Goal: Transaction & Acquisition: Obtain resource

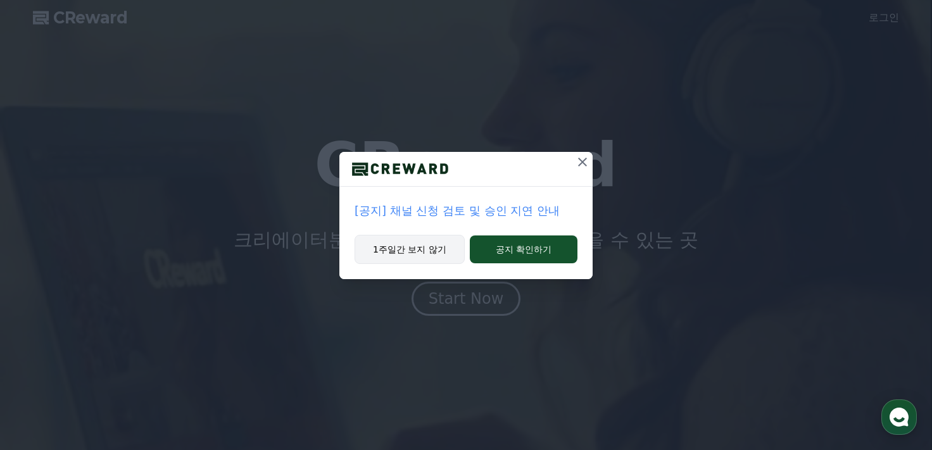
click at [412, 253] on button "1주일간 보지 않기" at bounding box center [409, 249] width 110 height 29
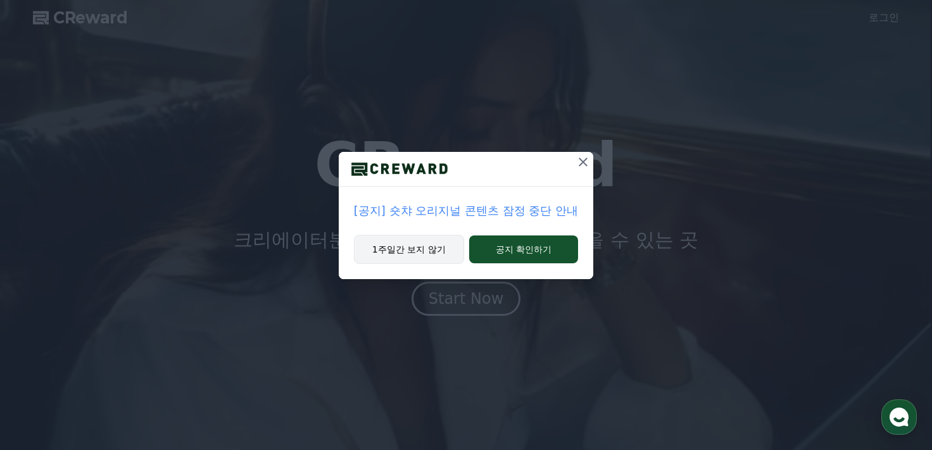
click at [392, 253] on button "1주일간 보지 않기" at bounding box center [409, 249] width 110 height 29
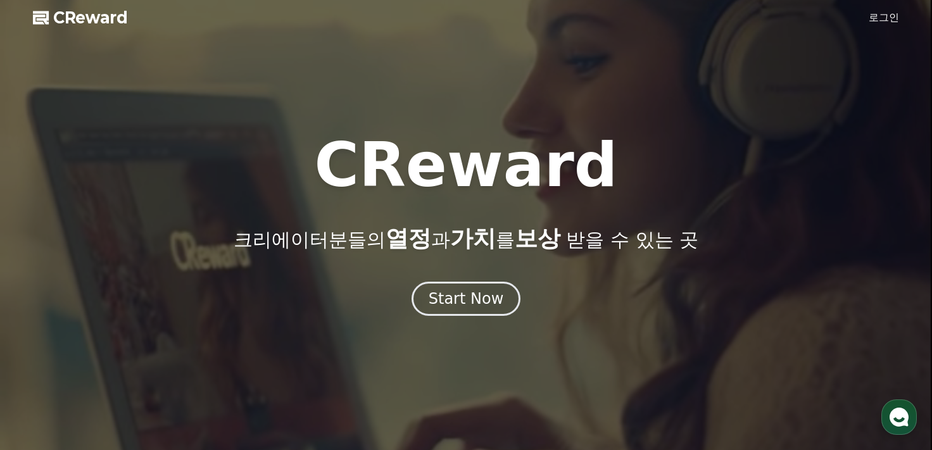
click at [877, 20] on link "로그인" at bounding box center [883, 17] width 30 height 15
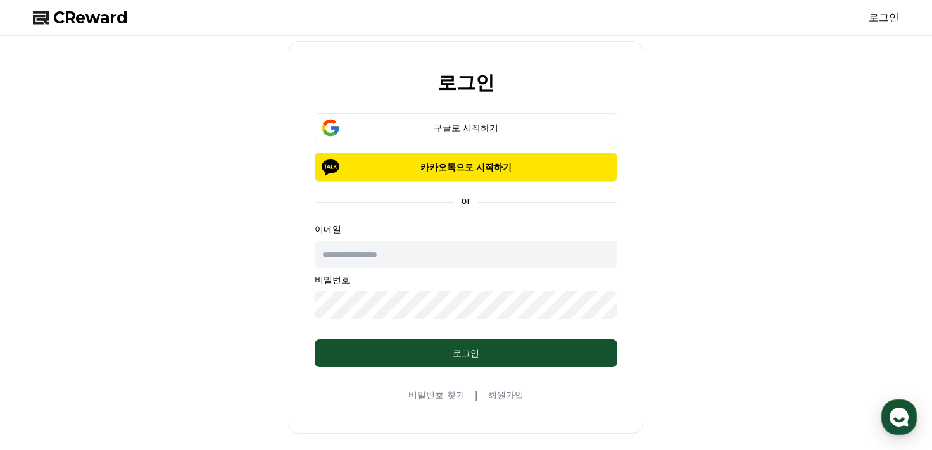
click at [377, 258] on input "text" at bounding box center [466, 255] width 303 height 28
type input "**********"
click at [437, 258] on input "**********" at bounding box center [466, 255] width 303 height 28
drag, startPoint x: 556, startPoint y: 253, endPoint x: 208, endPoint y: 263, distance: 348.2
click at [208, 263] on div "**********" at bounding box center [466, 237] width 876 height 392
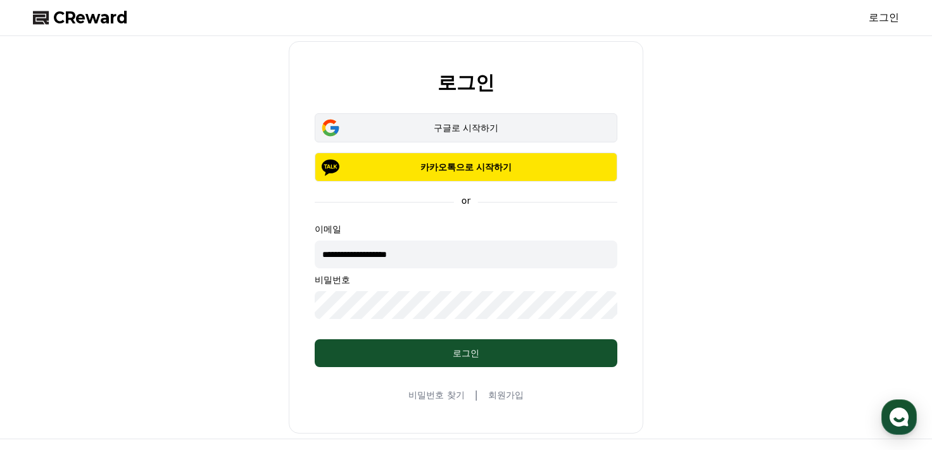
click at [509, 122] on div "구글로 시작하기" at bounding box center [466, 128] width 266 height 13
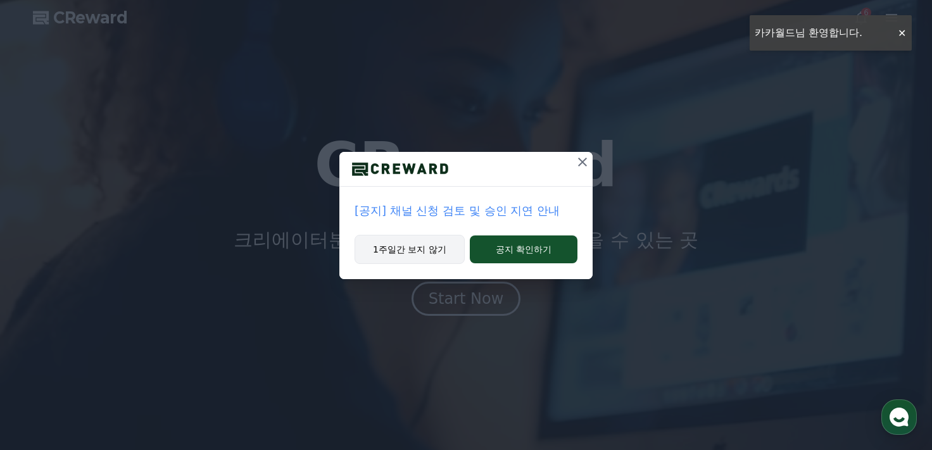
click at [408, 255] on button "1주일간 보지 않기" at bounding box center [409, 249] width 110 height 29
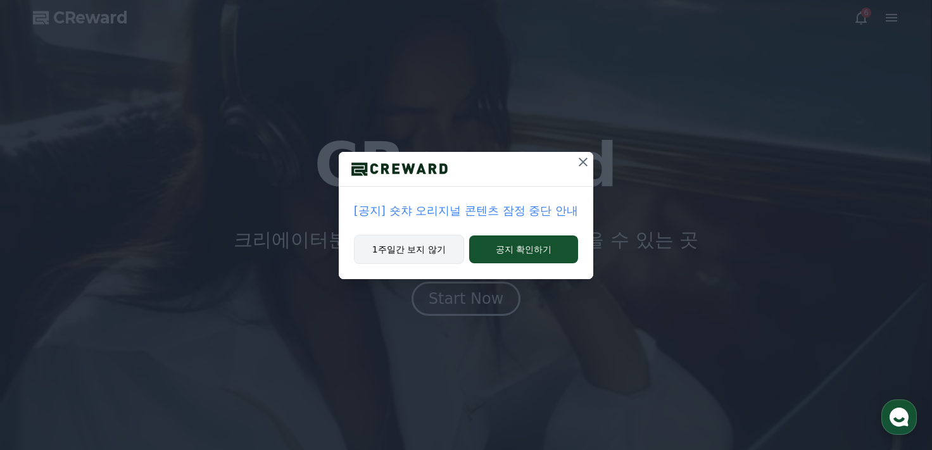
click at [428, 249] on button "1주일간 보지 않기" at bounding box center [409, 249] width 110 height 29
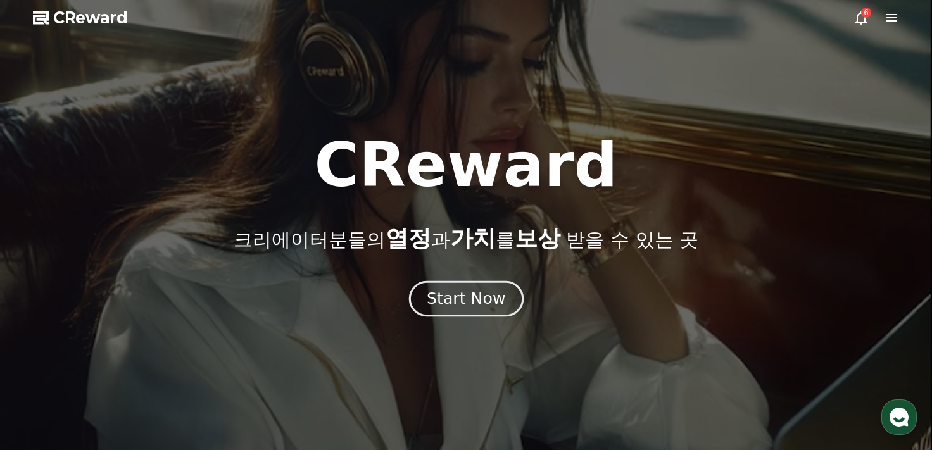
click at [516, 296] on button "Start Now" at bounding box center [465, 298] width 115 height 36
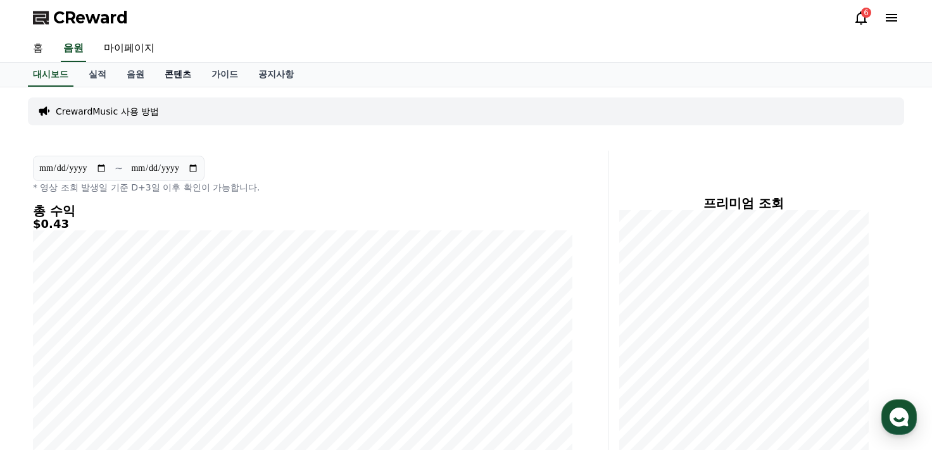
click at [154, 70] on link "콘텐츠" at bounding box center [177, 75] width 47 height 24
click at [134, 74] on link "음원" at bounding box center [135, 75] width 38 height 24
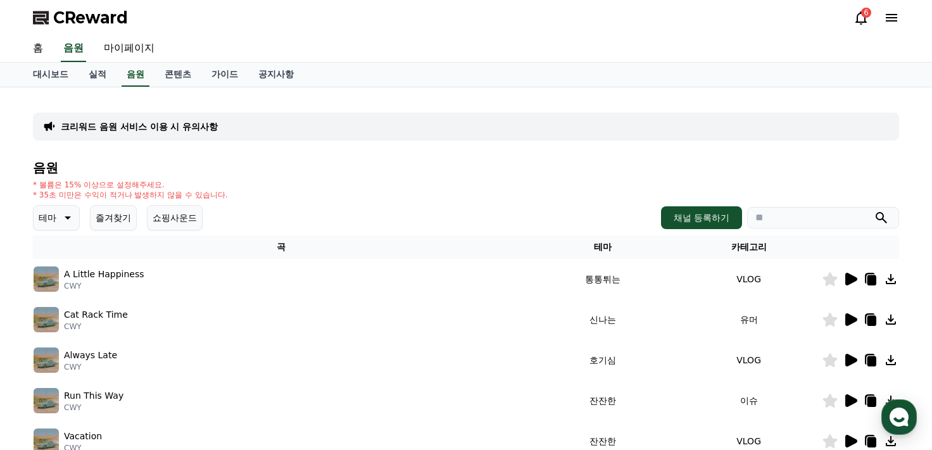
click at [71, 219] on icon at bounding box center [66, 217] width 15 height 15
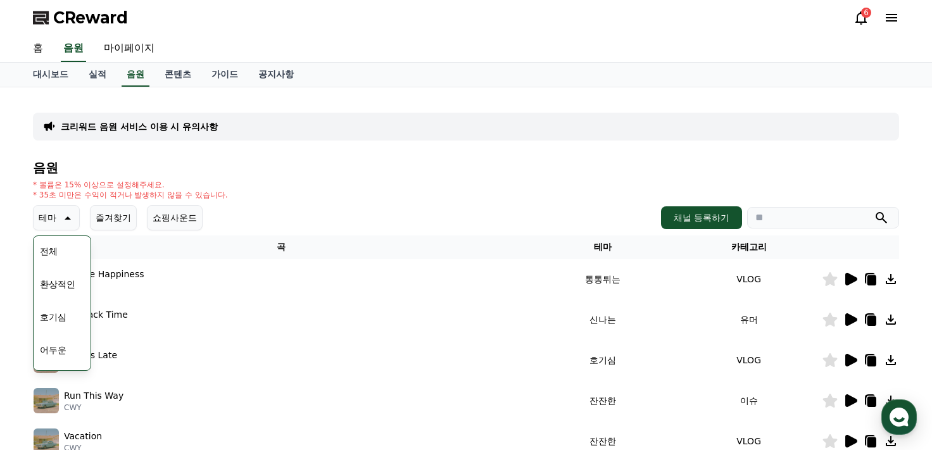
scroll to position [380, 0]
click at [67, 361] on button "잔잔한" at bounding box center [53, 365] width 37 height 28
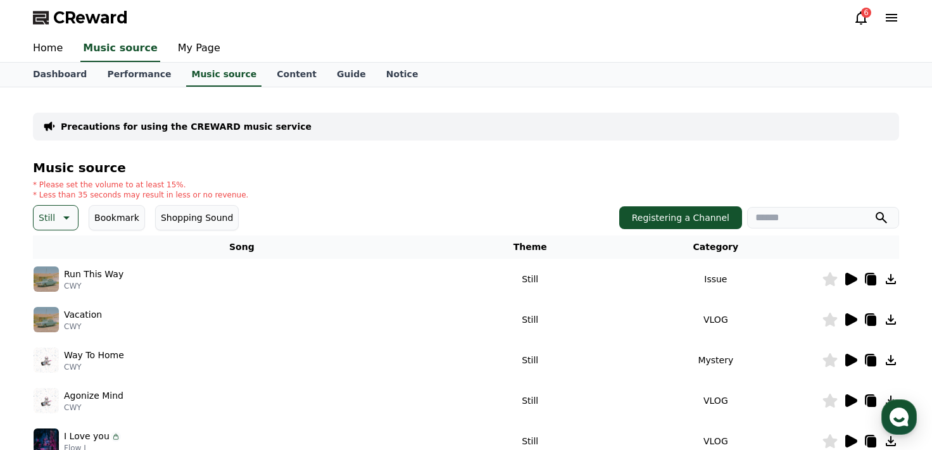
drag, startPoint x: 325, startPoint y: 189, endPoint x: 669, endPoint y: 121, distance: 350.4
drag, startPoint x: 669, startPoint y: 121, endPoint x: 620, endPoint y: 162, distance: 64.3
drag, startPoint x: 620, startPoint y: 162, endPoint x: 939, endPoint y: 75, distance: 331.2
click at [859, 180] on div "* Please set the volume to at least 15%. * Less than 35 seconds may result in l…" at bounding box center [466, 190] width 866 height 20
drag, startPoint x: 939, startPoint y: 75, endPoint x: 501, endPoint y: 170, distance: 448.0
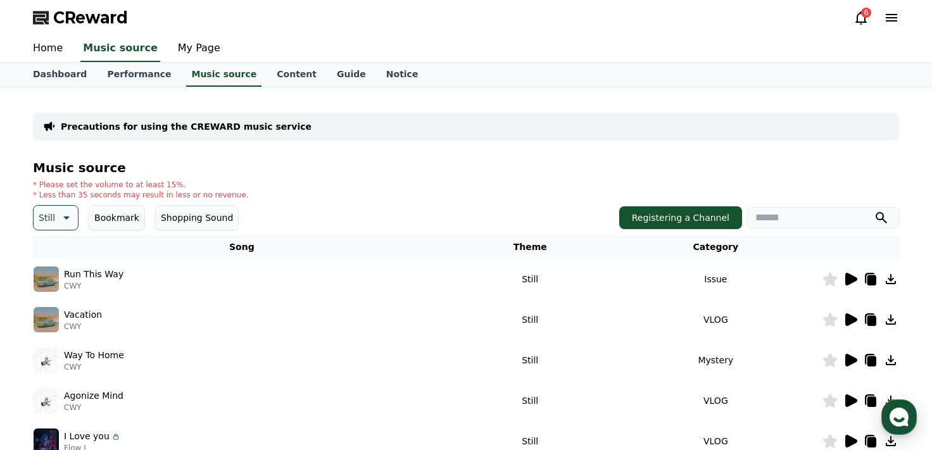
click at [501, 170] on h4 "Music source" at bounding box center [466, 168] width 866 height 14
drag, startPoint x: 309, startPoint y: 189, endPoint x: 609, endPoint y: 111, distance: 309.9
drag, startPoint x: 609, startPoint y: 111, endPoint x: 609, endPoint y: 97, distance: 13.9
drag, startPoint x: 609, startPoint y: 97, endPoint x: 463, endPoint y: 133, distance: 150.4
click at [463, 133] on div "Precautions for using the CREWARD music service" at bounding box center [466, 127] width 866 height 28
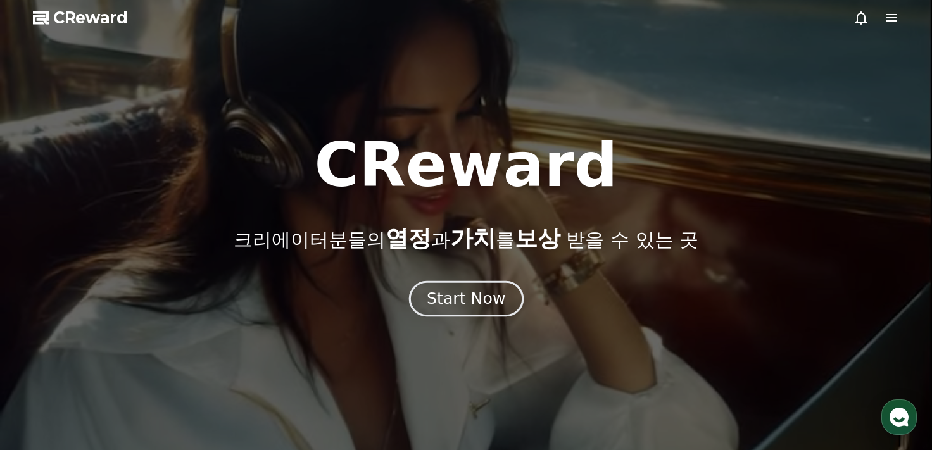
click at [470, 297] on div "Start Now" at bounding box center [466, 299] width 78 height 22
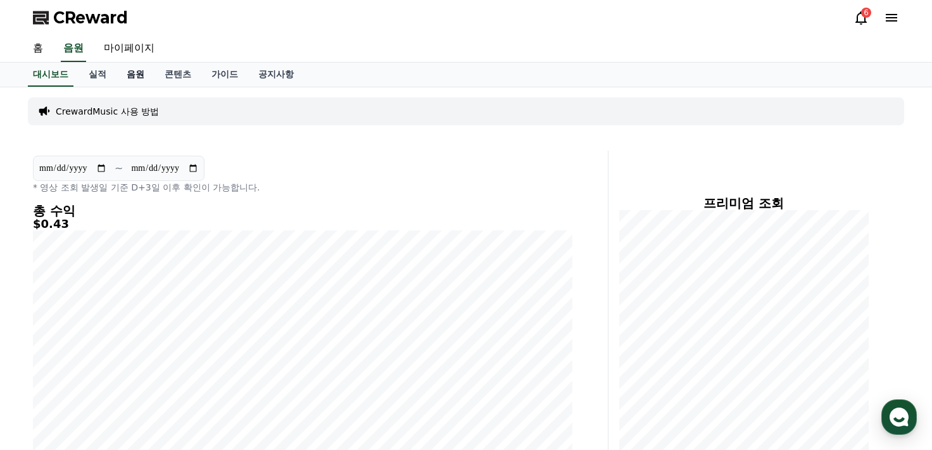
click at [149, 79] on link "음원" at bounding box center [135, 75] width 38 height 24
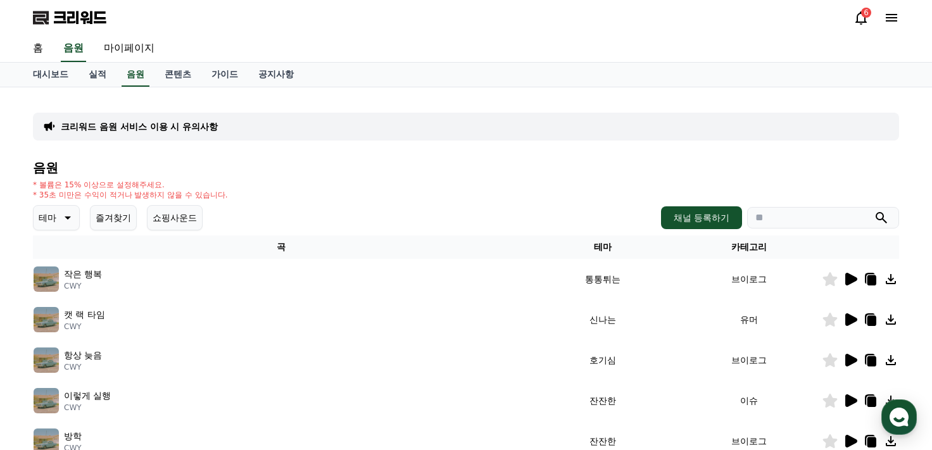
click at [54, 218] on font "테마" at bounding box center [48, 218] width 18 height 10
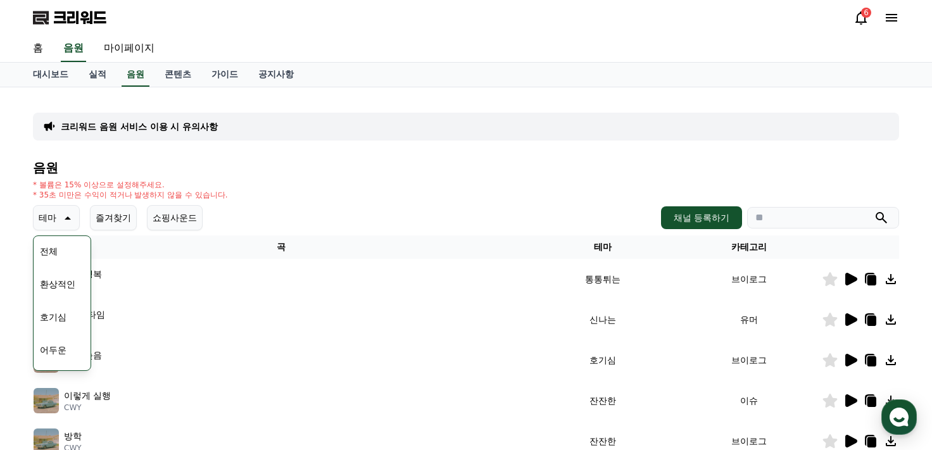
scroll to position [522, 0]
click at [63, 285] on font "감동적인" at bounding box center [57, 289] width 35 height 13
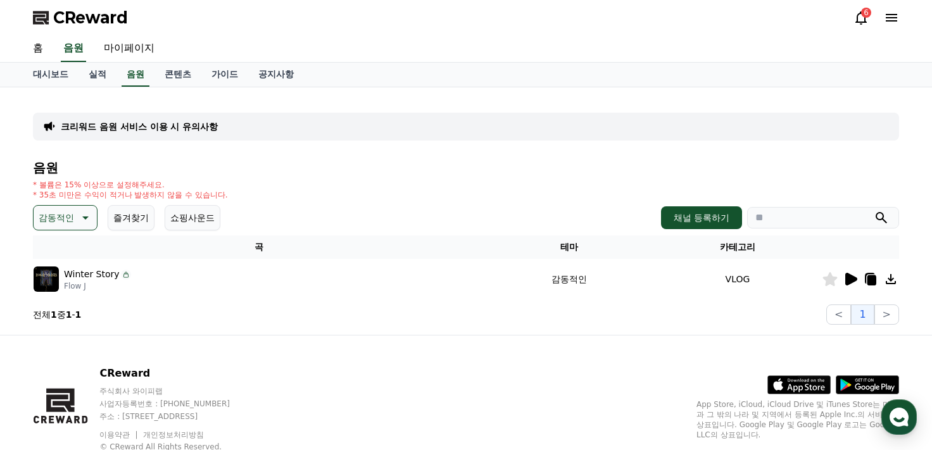
click at [848, 281] on icon at bounding box center [851, 279] width 12 height 13
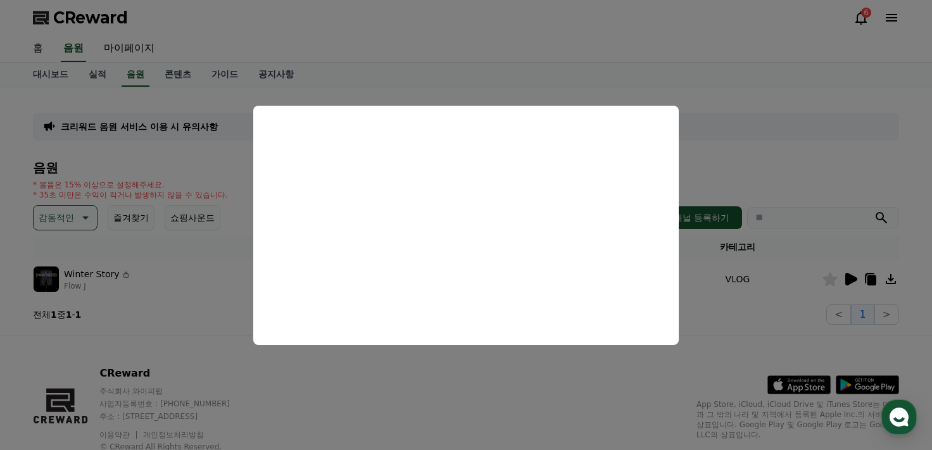
click at [717, 135] on button "close modal" at bounding box center [466, 225] width 932 height 450
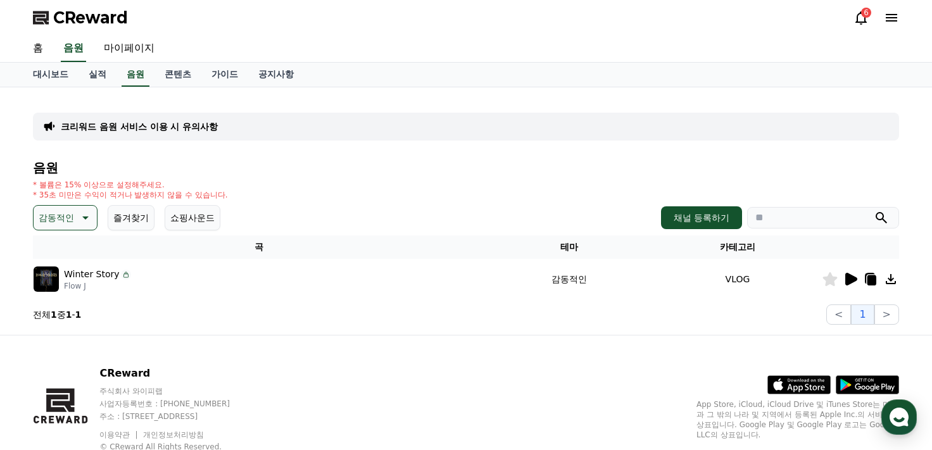
click at [892, 279] on icon at bounding box center [890, 279] width 15 height 15
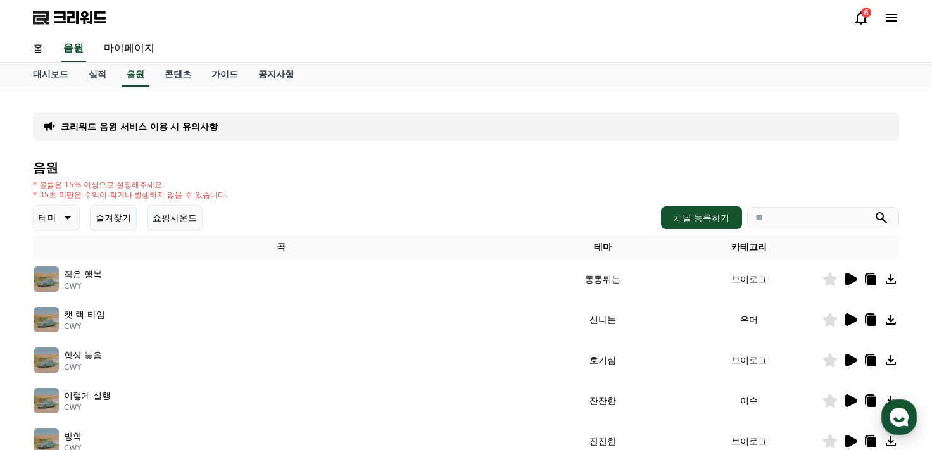
click at [78, 273] on font "작은 행복" at bounding box center [83, 274] width 38 height 10
click at [854, 282] on icon at bounding box center [849, 279] width 15 height 15
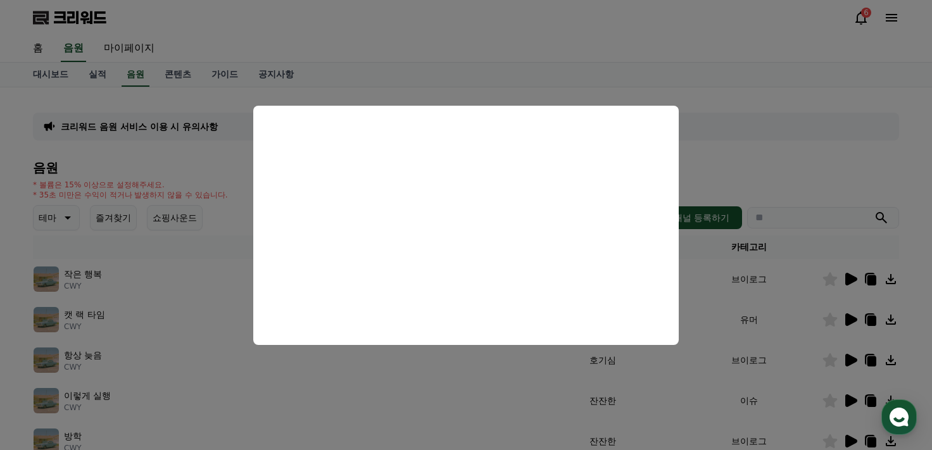
click at [770, 168] on button "close modal" at bounding box center [466, 225] width 932 height 450
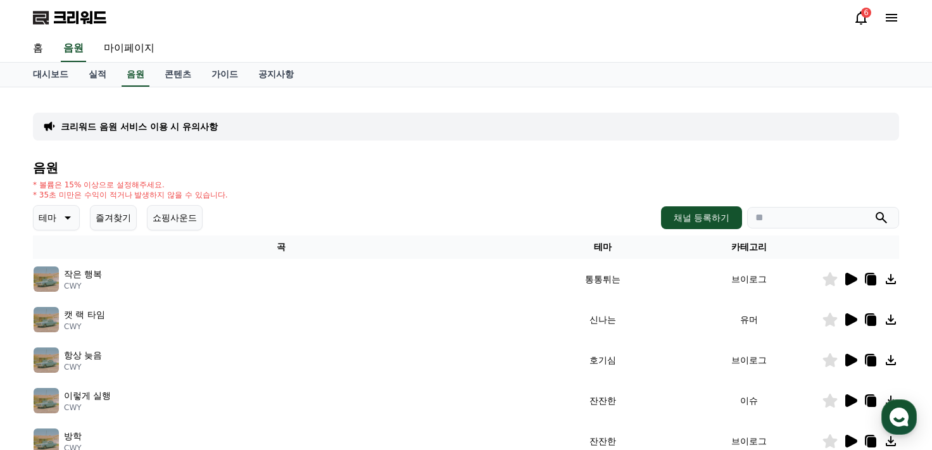
click at [61, 212] on icon at bounding box center [66, 217] width 15 height 15
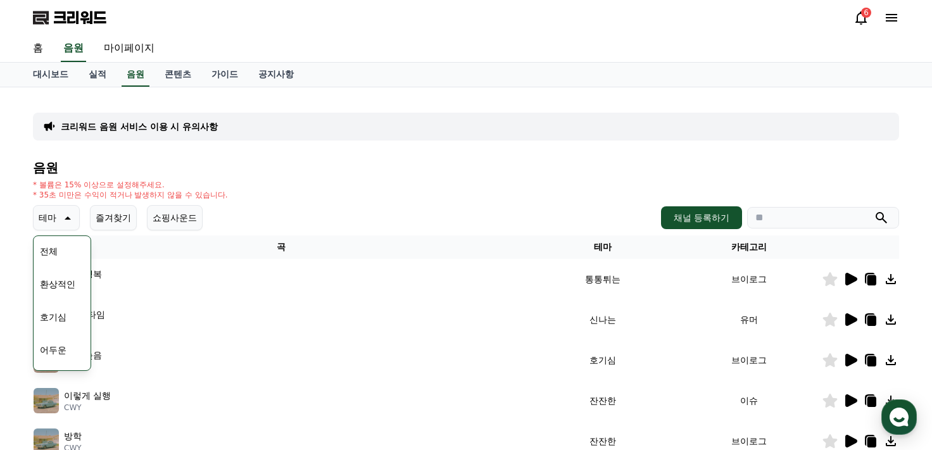
scroll to position [380, 0]
click at [46, 335] on font "슬픈" at bounding box center [49, 332] width 18 height 13
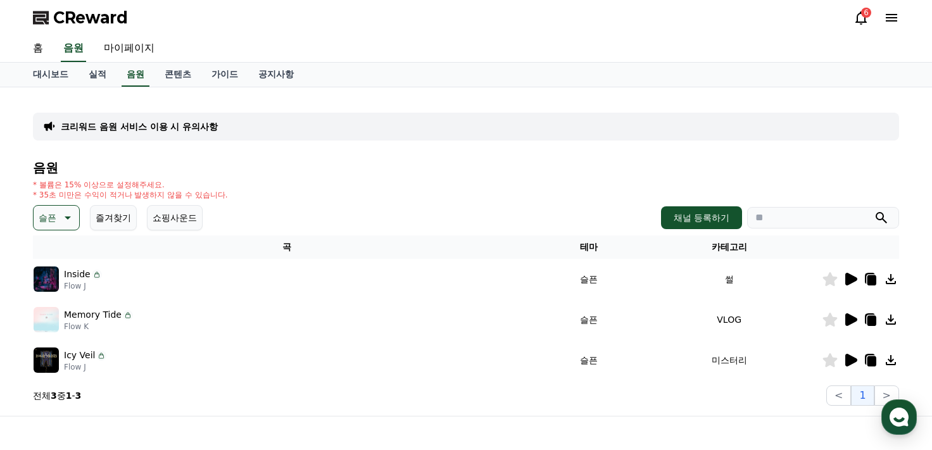
click at [856, 273] on icon at bounding box center [849, 279] width 15 height 15
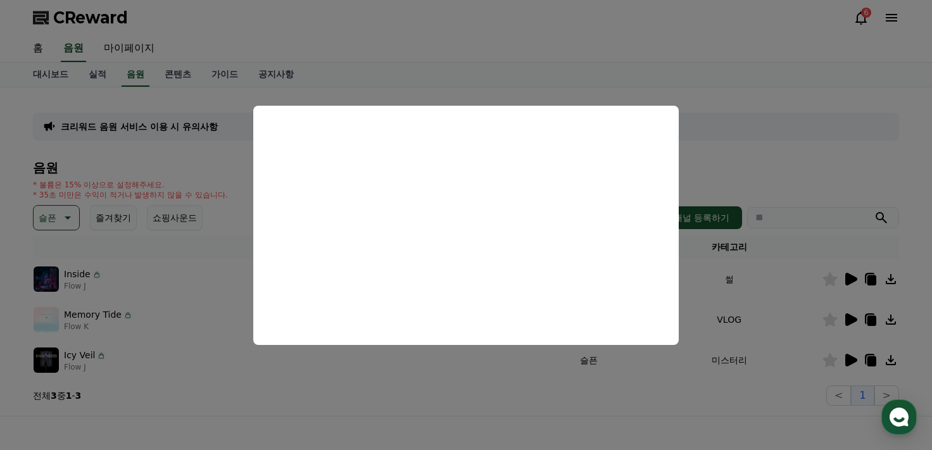
click at [776, 153] on button "close modal" at bounding box center [466, 225] width 932 height 450
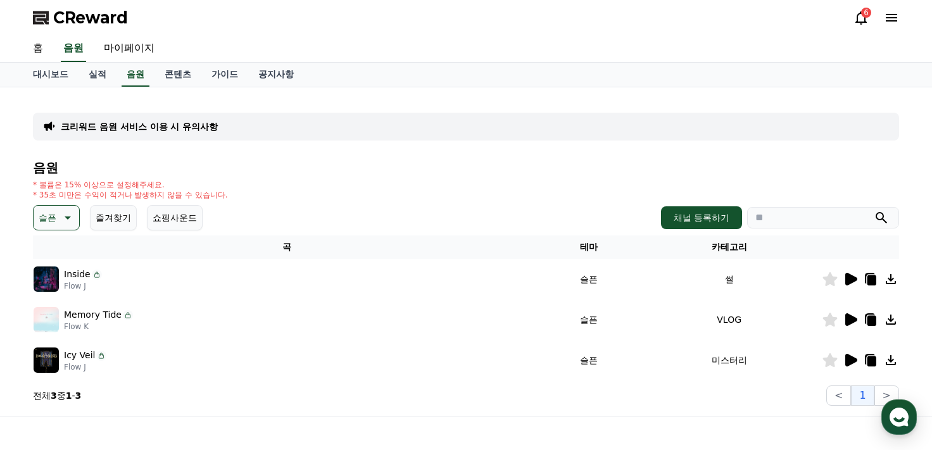
click at [851, 322] on icon at bounding box center [851, 319] width 12 height 13
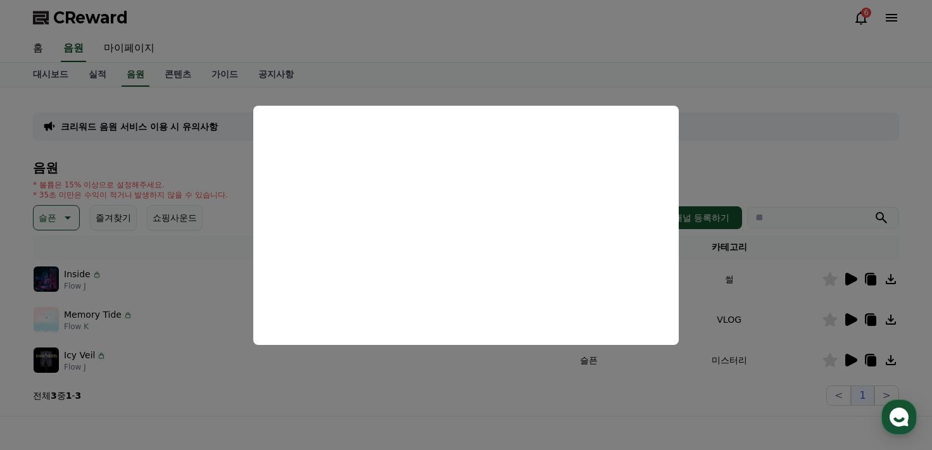
click at [606, 386] on button "close modal" at bounding box center [466, 225] width 932 height 450
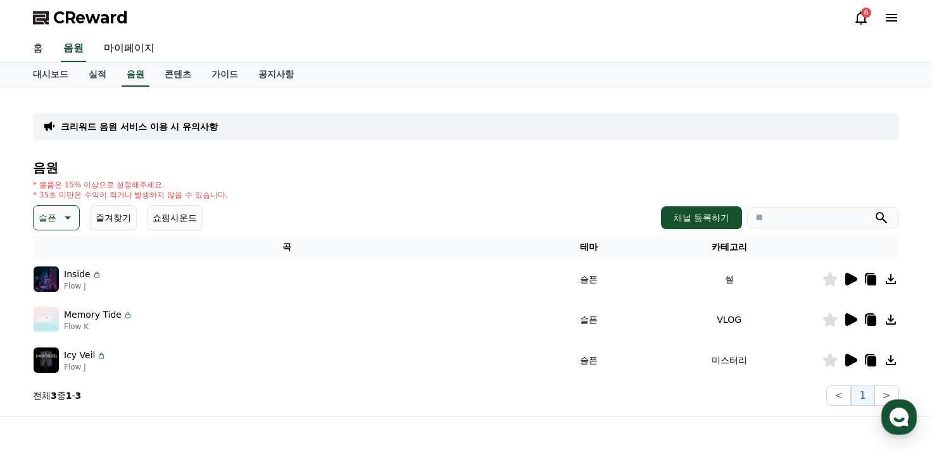
click at [849, 361] on icon at bounding box center [851, 360] width 12 height 13
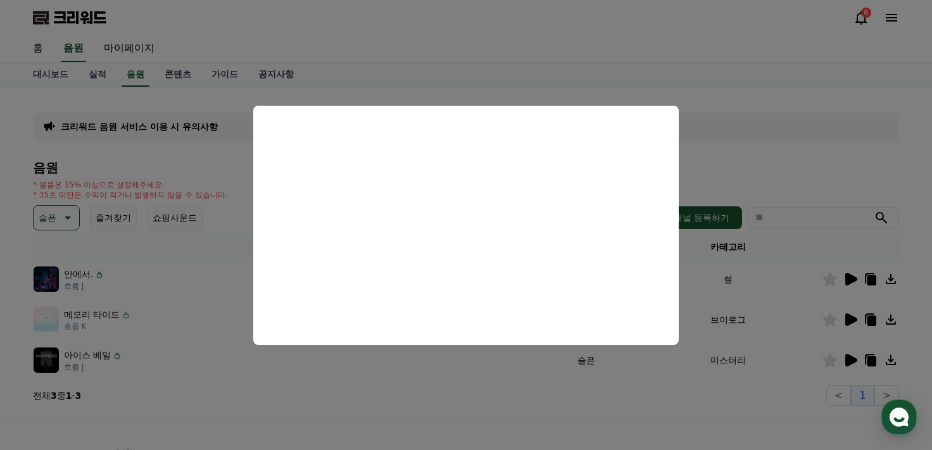
click at [744, 168] on button "close modal" at bounding box center [466, 225] width 932 height 450
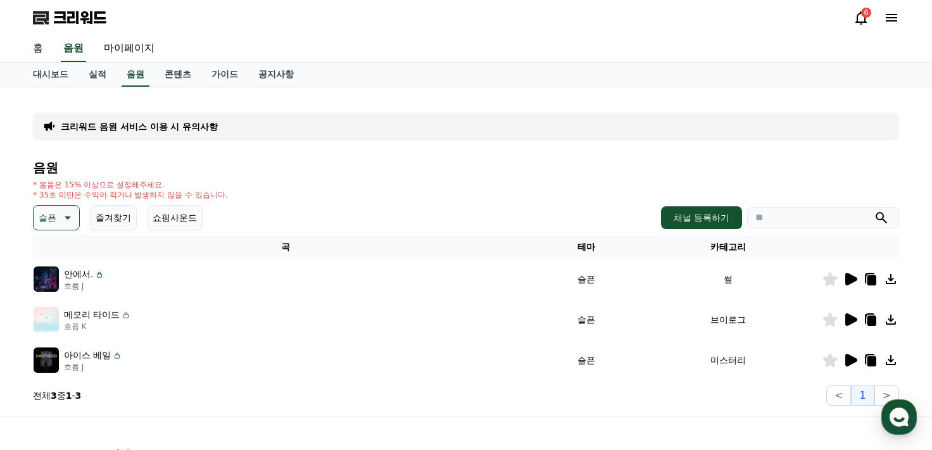
click at [57, 213] on button "슬픈" at bounding box center [56, 217] width 47 height 25
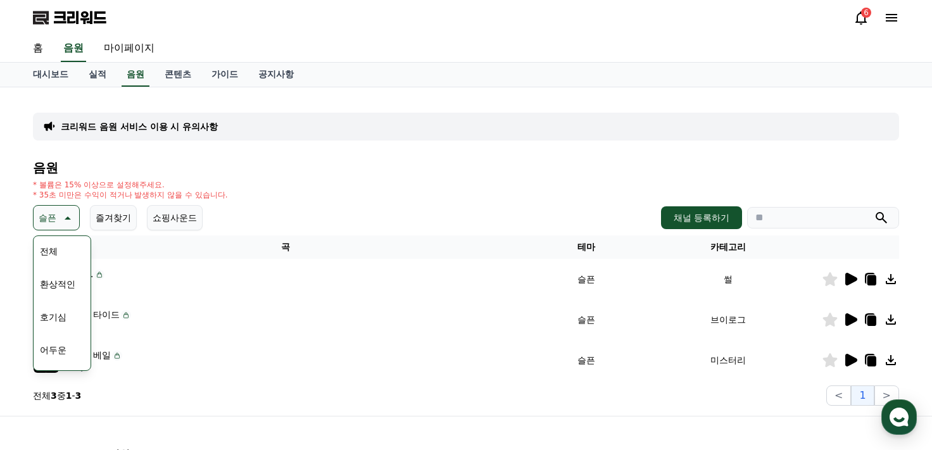
drag, startPoint x: 85, startPoint y: 277, endPoint x: 106, endPoint y: 236, distance: 46.1
click at [106, 236] on div "음원 * 볼륨은 15% 이상으로 설정해주세요. * 35초 미만은 수익이 적거나 발생하지 않을 수 있습니다. 슬픈 테마 전체 환상적인 호기심 어…" at bounding box center [466, 283] width 866 height 245
click at [59, 339] on button "슬픈" at bounding box center [49, 332] width 28 height 28
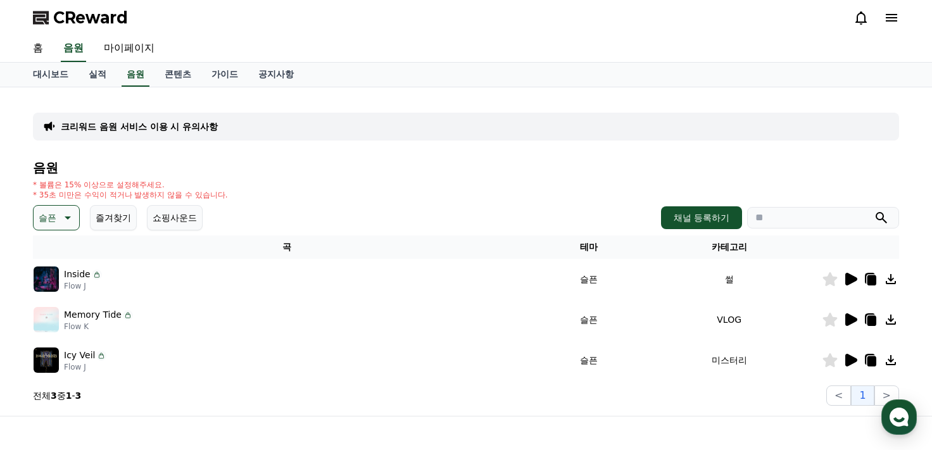
click at [73, 206] on button "슬픈" at bounding box center [56, 217] width 47 height 25
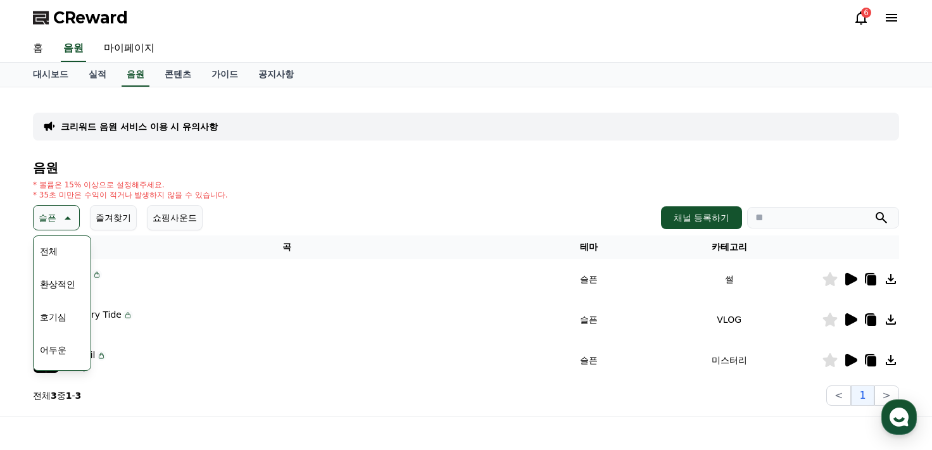
scroll to position [522, 0]
click at [62, 287] on button "감동적인" at bounding box center [58, 289] width 46 height 28
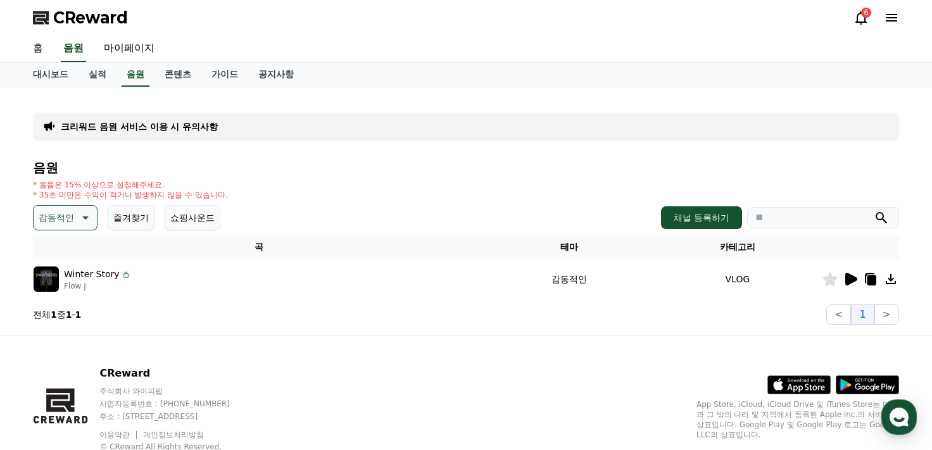
click at [849, 281] on icon at bounding box center [851, 279] width 12 height 13
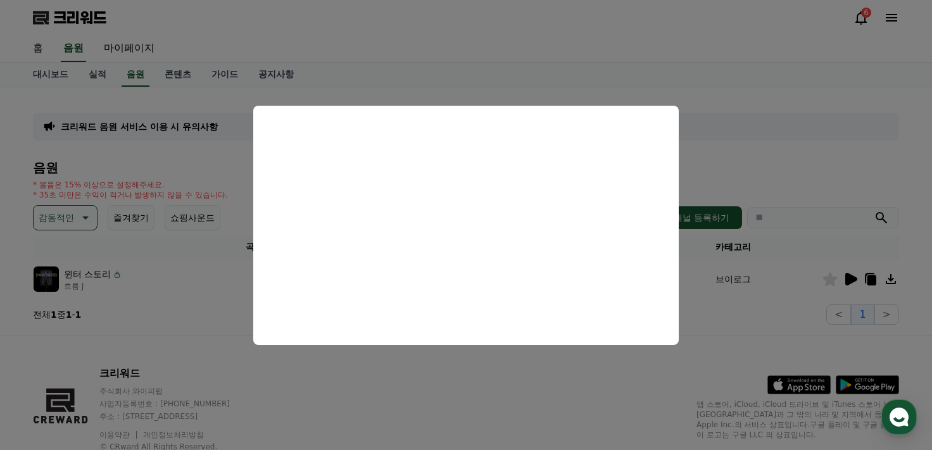
click at [739, 179] on button "close modal" at bounding box center [466, 225] width 932 height 450
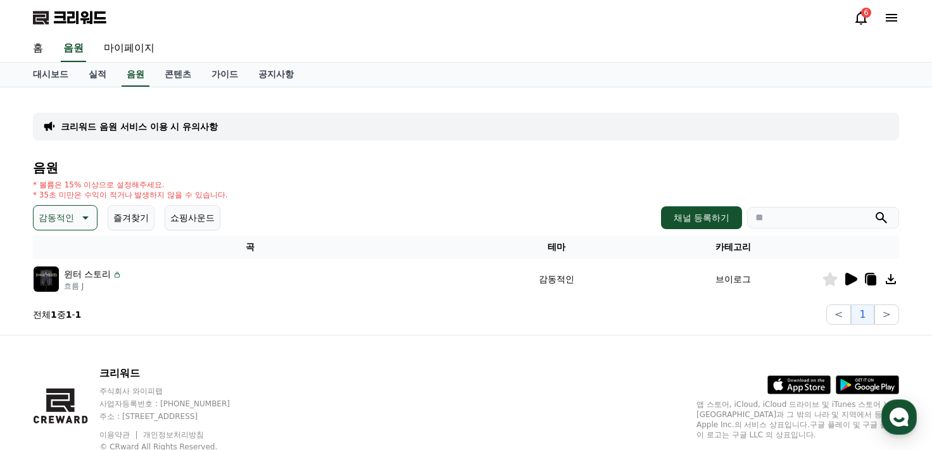
click at [890, 280] on icon at bounding box center [890, 279] width 10 height 10
click at [65, 209] on p "감동적인" at bounding box center [56, 218] width 35 height 18
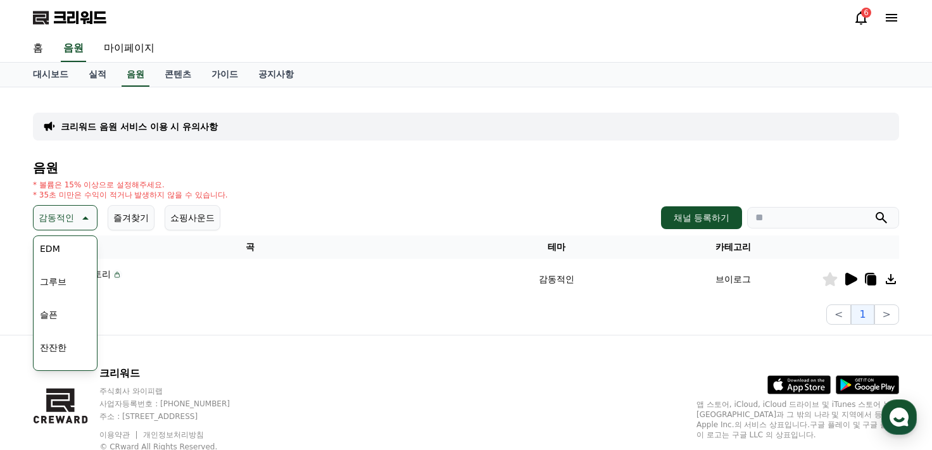
scroll to position [408, 0]
click at [69, 333] on button "잔잔한" at bounding box center [53, 337] width 37 height 28
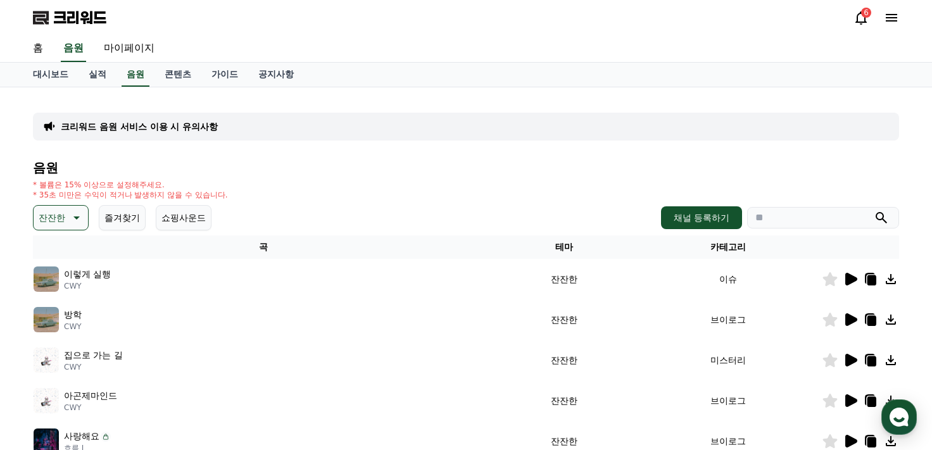
click at [853, 278] on icon at bounding box center [851, 279] width 12 height 13
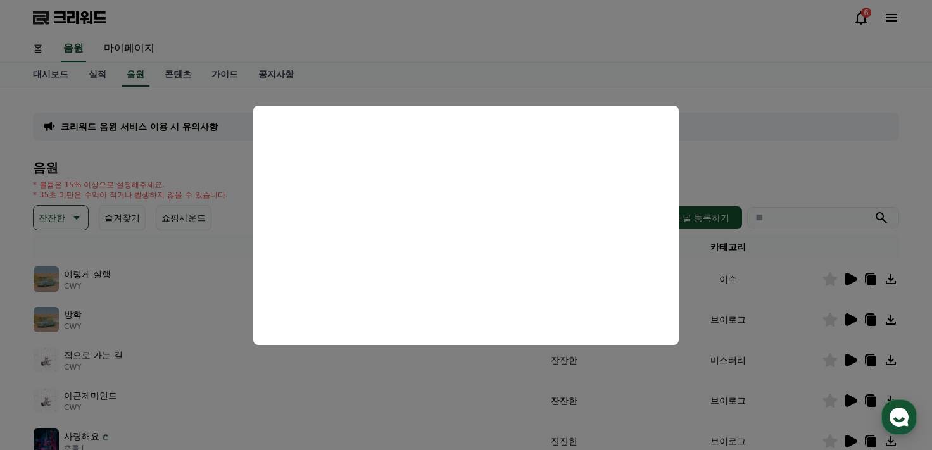
click at [757, 142] on button "close modal" at bounding box center [466, 225] width 932 height 450
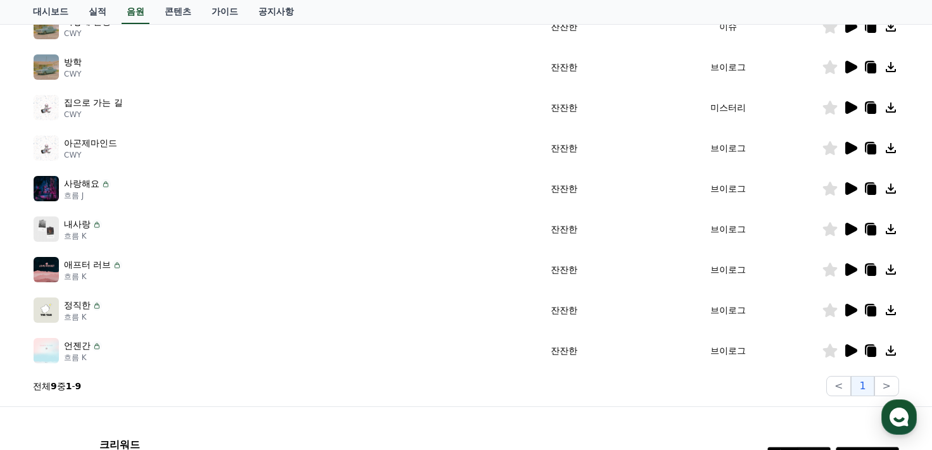
scroll to position [234, 0]
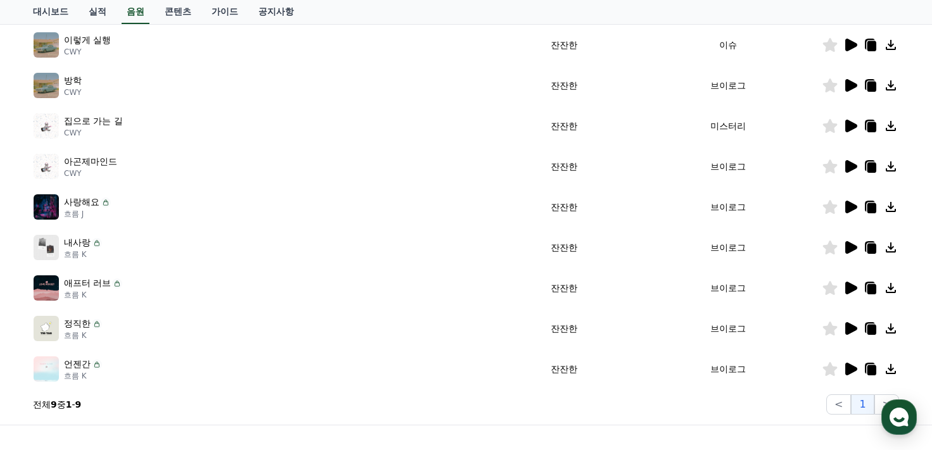
click at [856, 126] on icon at bounding box center [851, 126] width 12 height 13
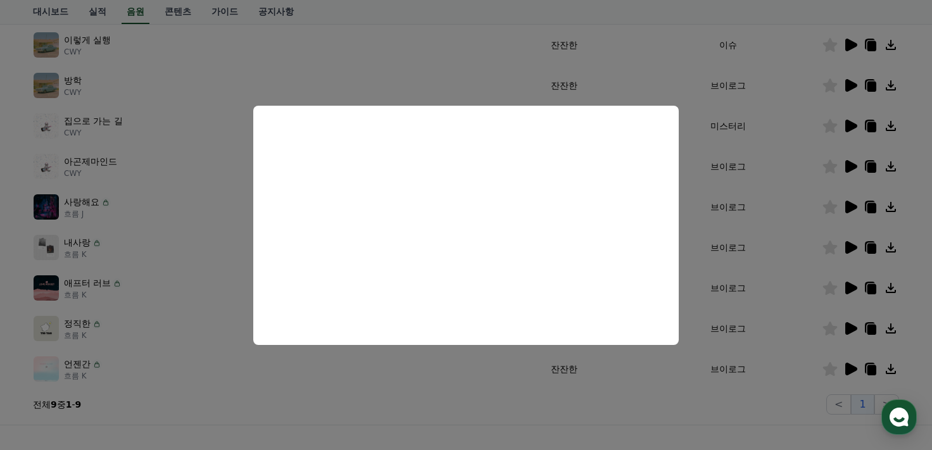
click at [653, 17] on button "close modal" at bounding box center [466, 225] width 932 height 450
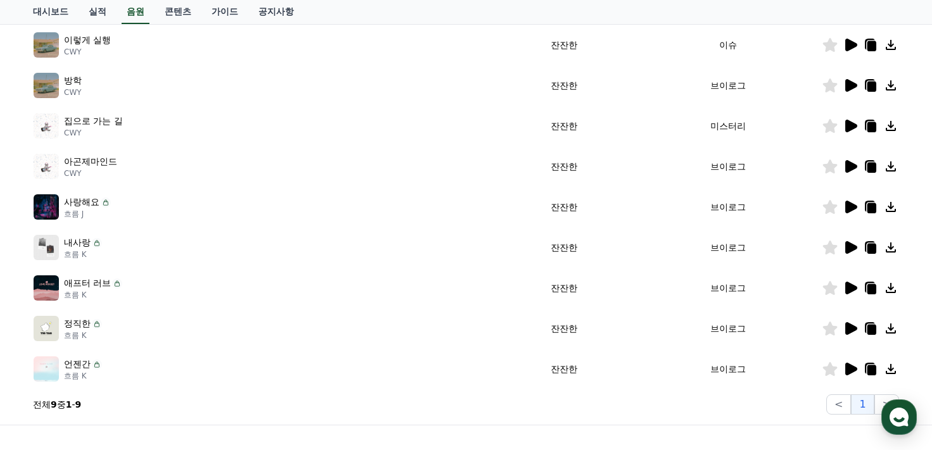
click at [891, 123] on icon at bounding box center [890, 126] width 10 height 10
click at [853, 203] on icon at bounding box center [851, 207] width 12 height 13
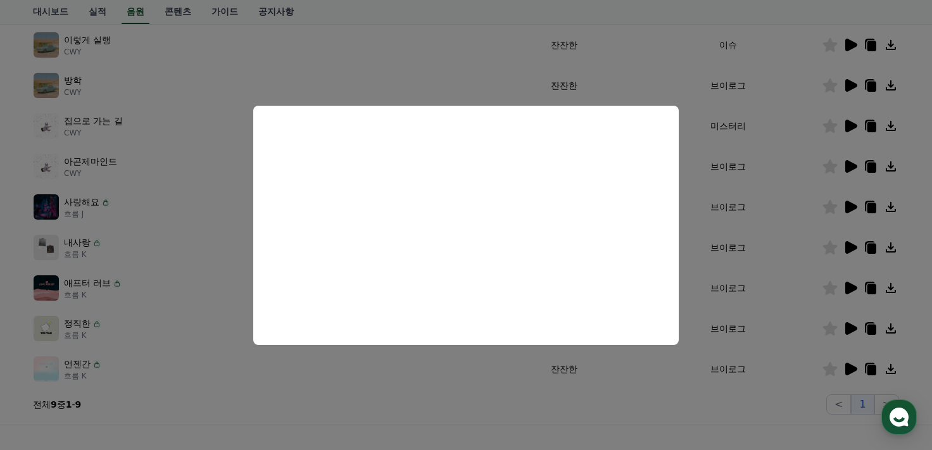
click at [663, 52] on button "close modal" at bounding box center [466, 225] width 932 height 450
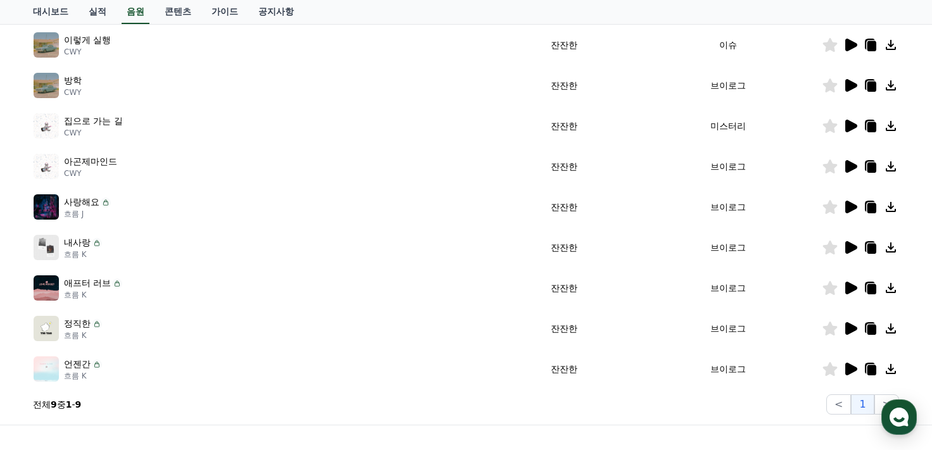
click at [858, 247] on div at bounding box center [860, 247] width 76 height 15
click at [853, 247] on icon at bounding box center [851, 247] width 12 height 13
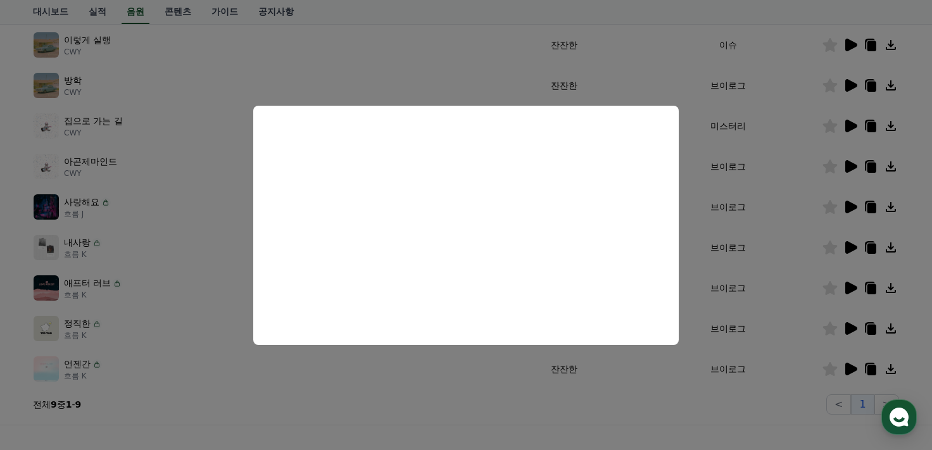
click at [704, 28] on button "close modal" at bounding box center [466, 225] width 932 height 450
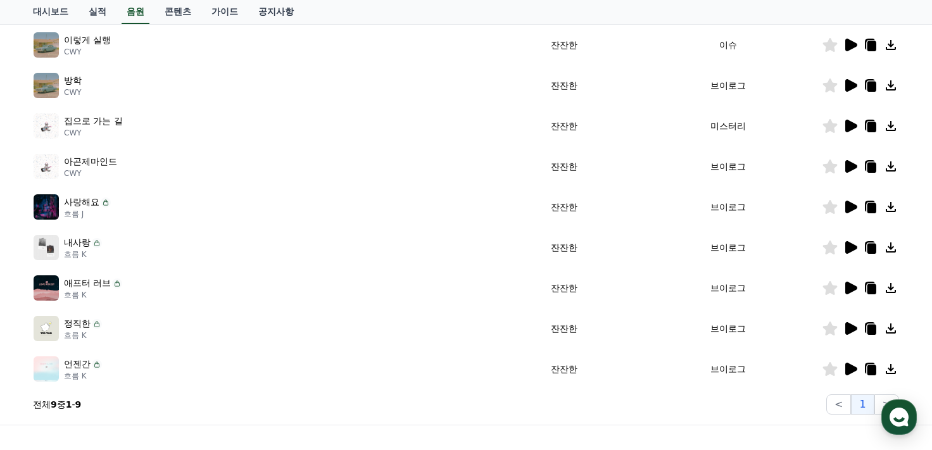
click at [854, 366] on icon at bounding box center [851, 369] width 12 height 13
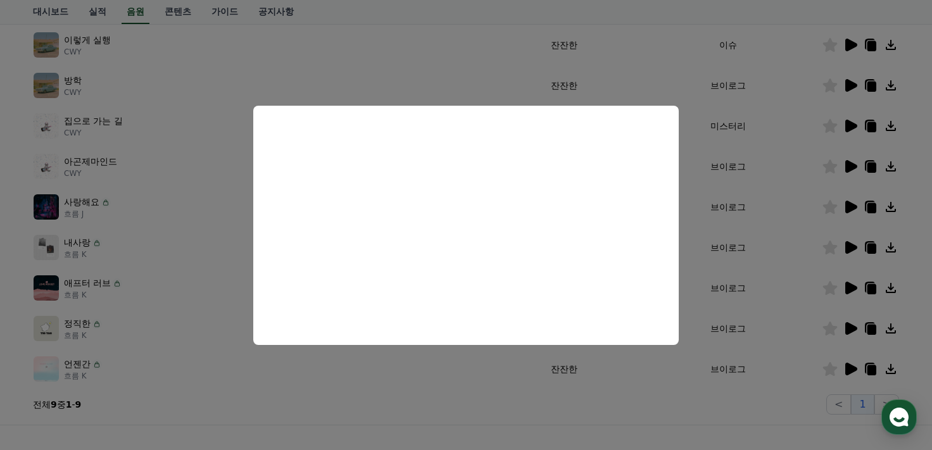
click at [689, 409] on button "close modal" at bounding box center [466, 225] width 932 height 450
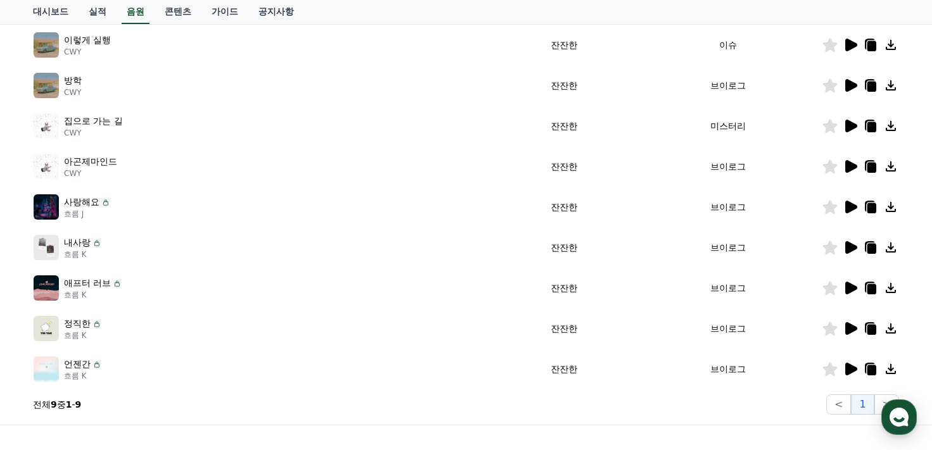
click at [889, 369] on icon at bounding box center [890, 368] width 15 height 15
click at [851, 327] on icon at bounding box center [851, 328] width 12 height 13
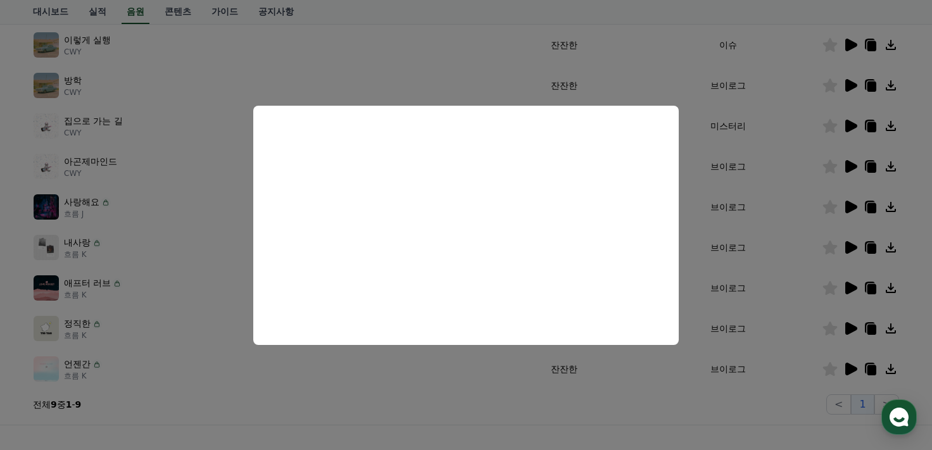
click at [658, 402] on button "close modal" at bounding box center [466, 225] width 932 height 450
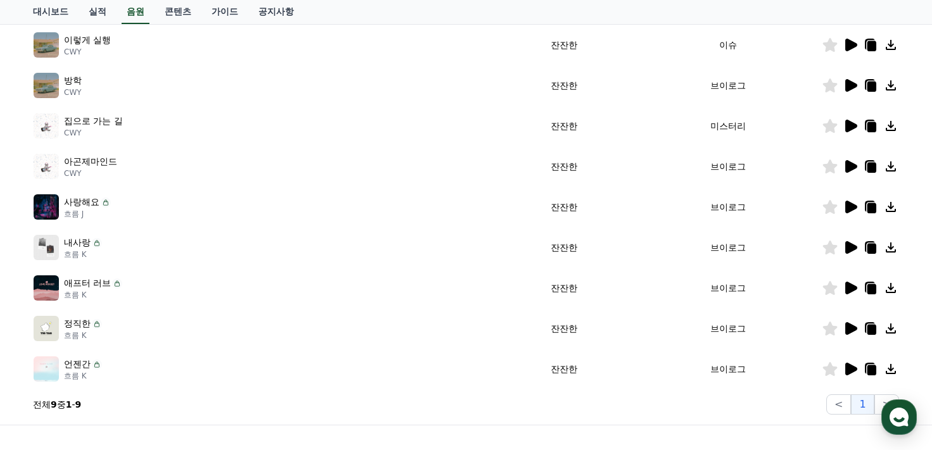
click at [852, 287] on icon at bounding box center [851, 288] width 12 height 13
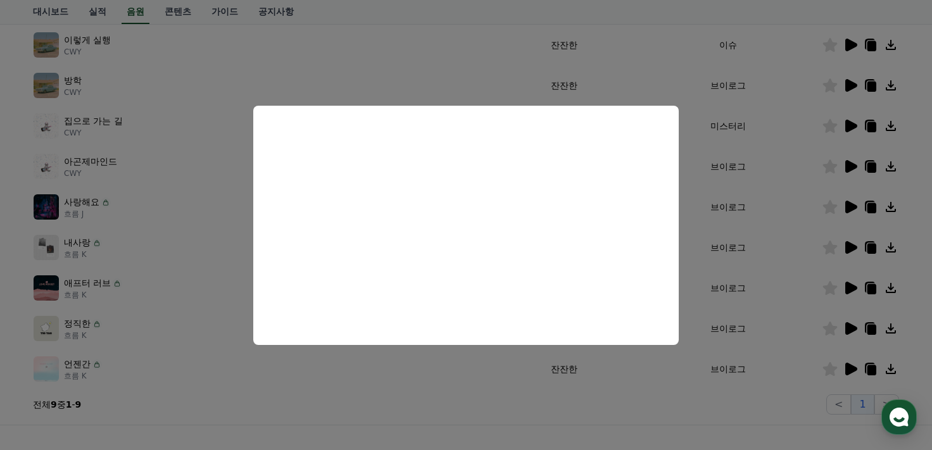
click at [580, 413] on button "close modal" at bounding box center [466, 225] width 932 height 450
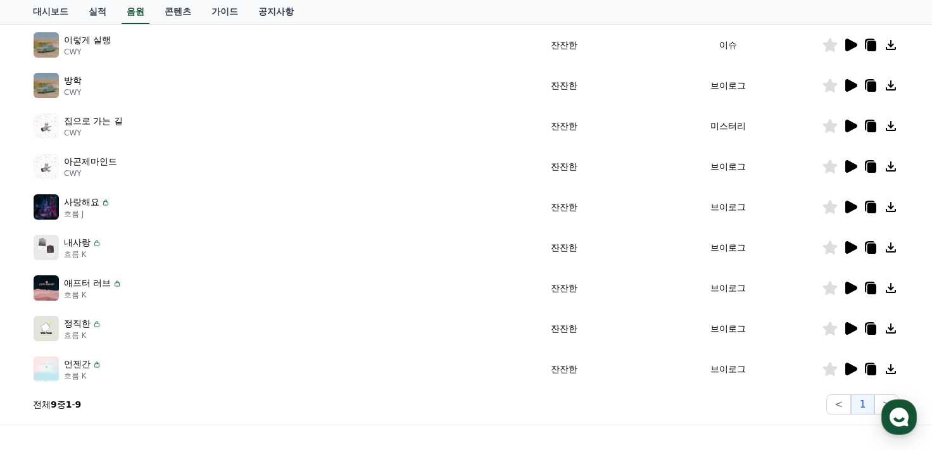
click at [852, 246] on icon at bounding box center [851, 247] width 12 height 13
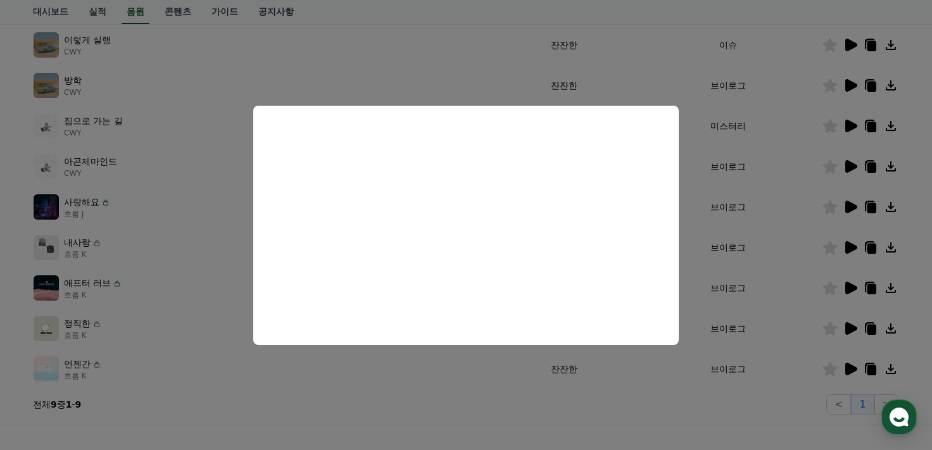
click at [481, 389] on button "close modal" at bounding box center [466, 225] width 932 height 450
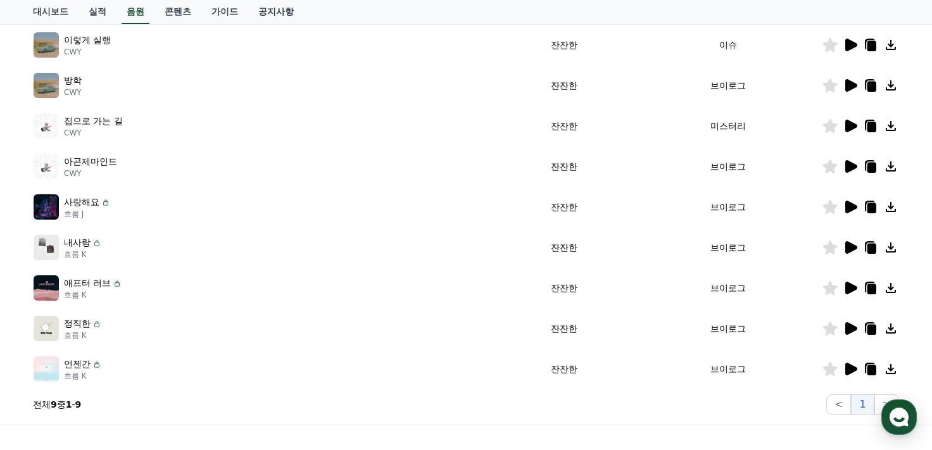
click at [858, 168] on div at bounding box center [860, 166] width 76 height 15
click at [853, 165] on icon at bounding box center [851, 166] width 12 height 13
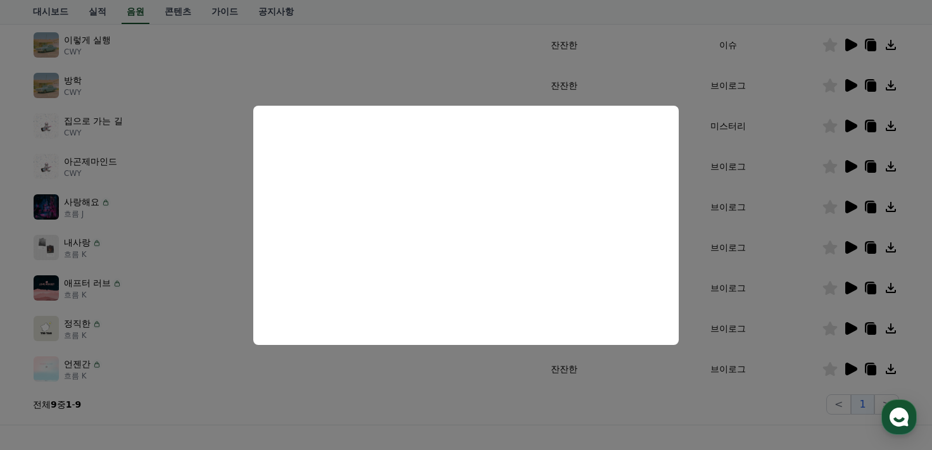
click at [727, 418] on button "close modal" at bounding box center [466, 225] width 932 height 450
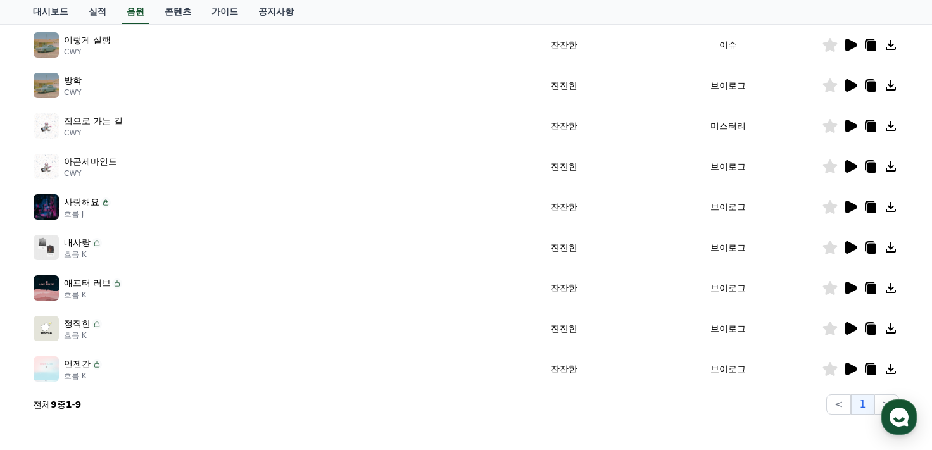
click at [859, 83] on div at bounding box center [860, 85] width 76 height 15
click at [858, 83] on div at bounding box center [860, 85] width 76 height 15
click at [856, 83] on icon at bounding box center [849, 85] width 15 height 15
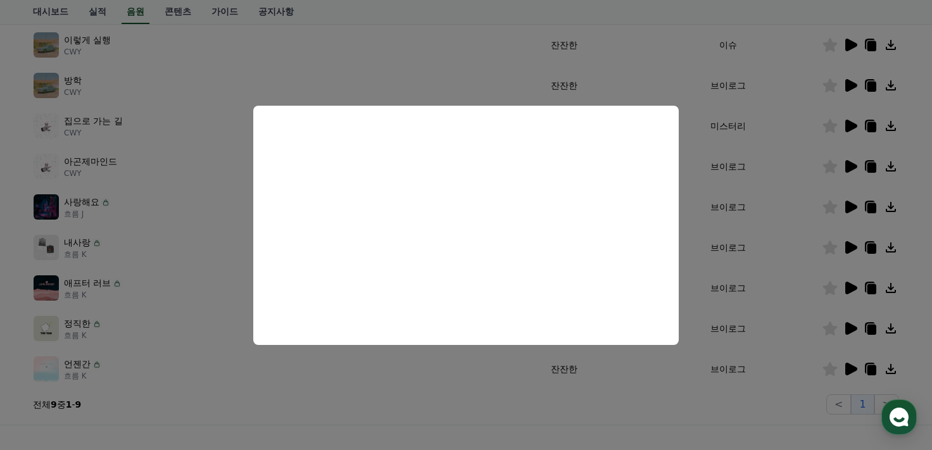
click at [638, 420] on button "close modal" at bounding box center [466, 225] width 932 height 450
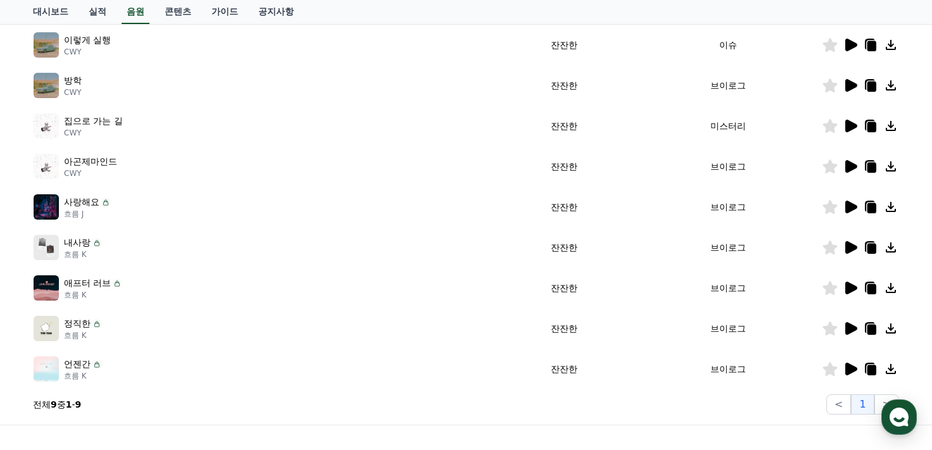
click at [851, 208] on icon at bounding box center [851, 207] width 12 height 13
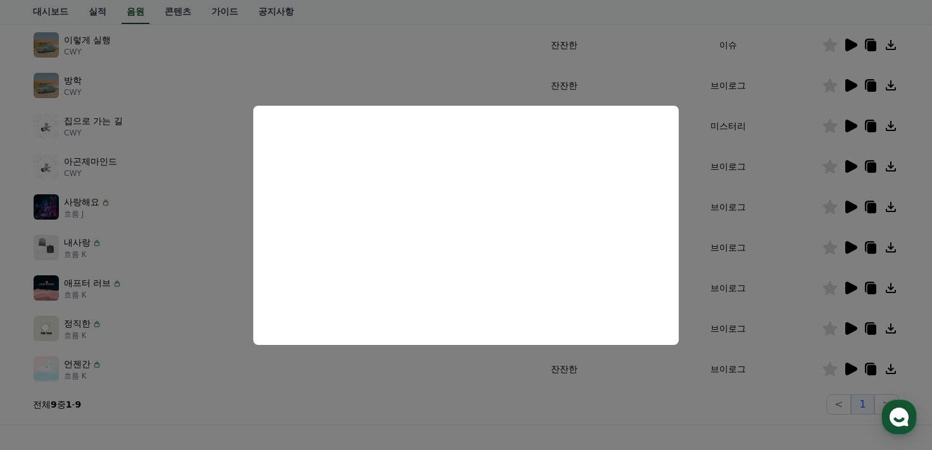
click at [655, 420] on button "close modal" at bounding box center [466, 225] width 932 height 450
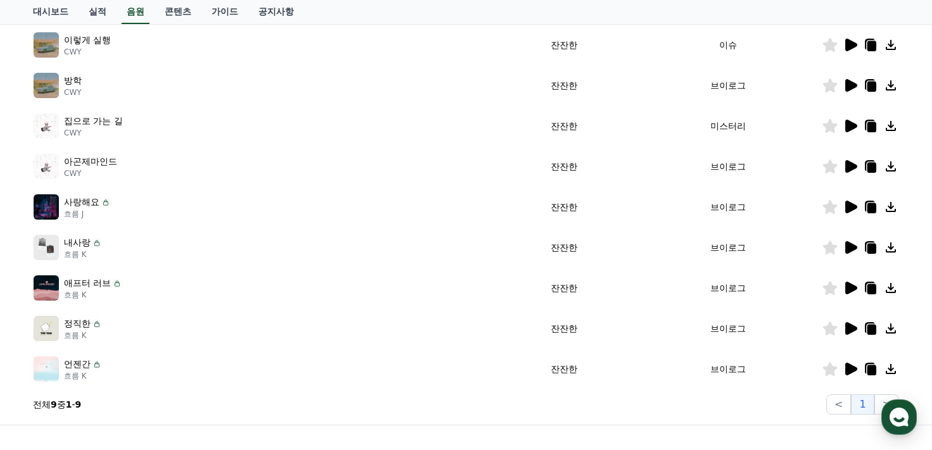
click at [853, 165] on icon at bounding box center [851, 166] width 12 height 13
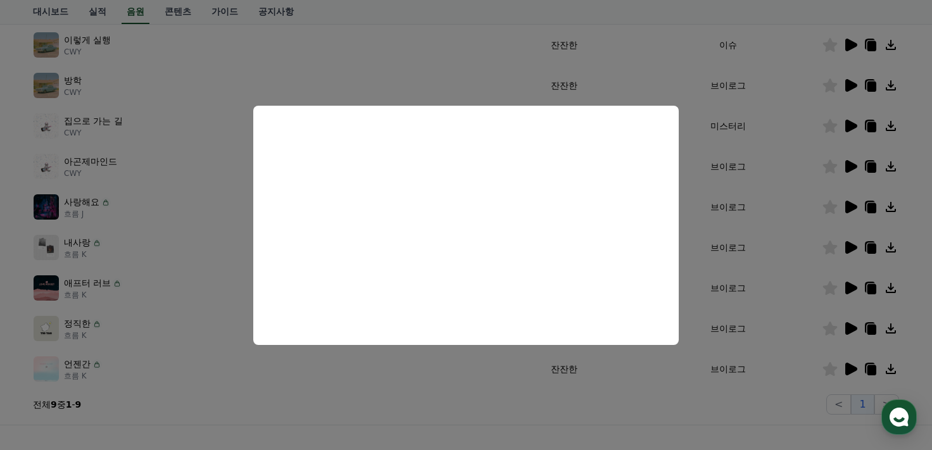
click at [642, 398] on button "close modal" at bounding box center [466, 225] width 932 height 450
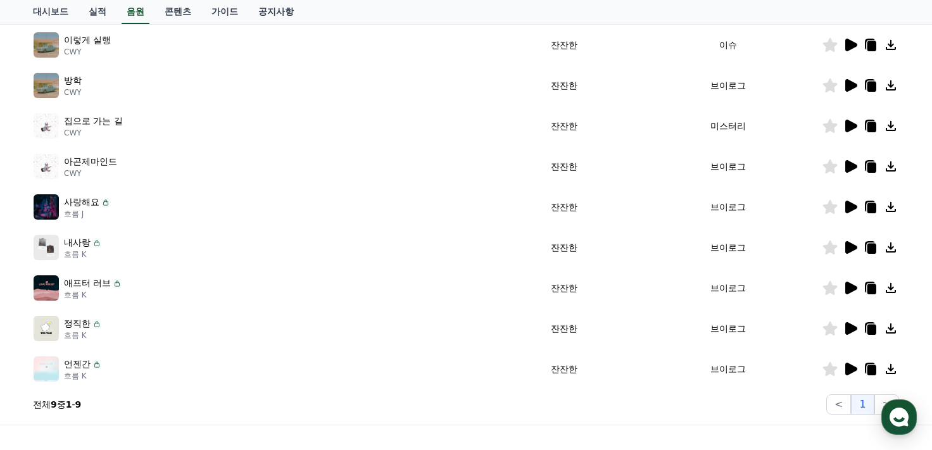
click at [847, 165] on icon at bounding box center [851, 166] width 12 height 13
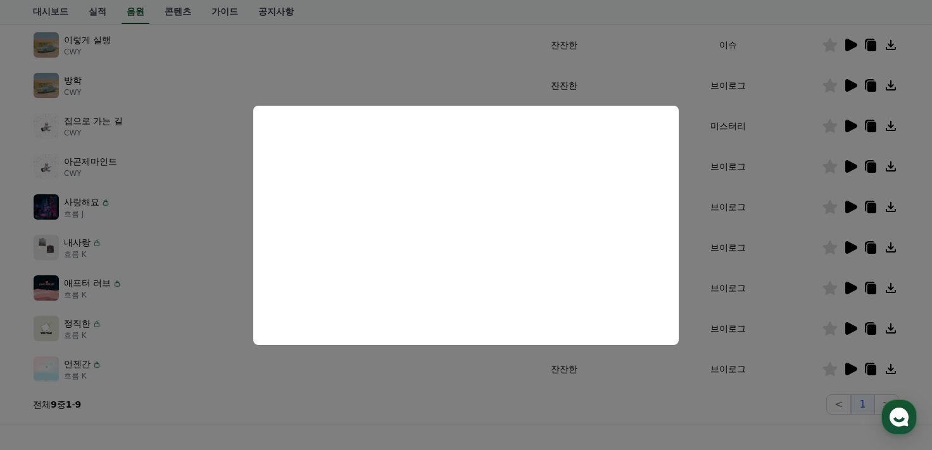
click at [646, 390] on button "close modal" at bounding box center [466, 225] width 932 height 450
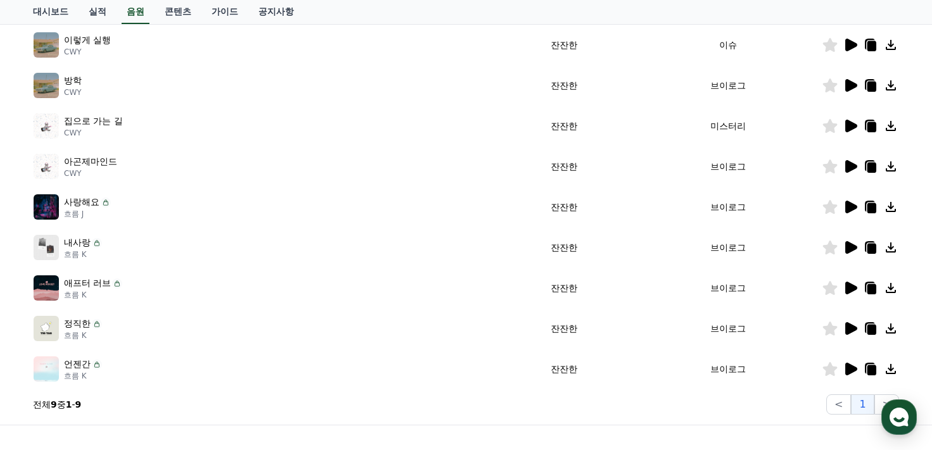
drag, startPoint x: 886, startPoint y: 123, endPoint x: 361, endPoint y: 147, distance: 525.2
click at [870, 166] on tbody "이렇게 실행 CWY 잔잔한 이슈 방학 CWY 잔잔한 브이로그 집으로 가는 길 CWY 잔잔한 미스터리 아곤제마인드 CWY 잔잔한 브이로그 사랑해…" at bounding box center [466, 207] width 866 height 365
click at [887, 163] on icon at bounding box center [890, 166] width 15 height 15
click at [848, 287] on icon at bounding box center [851, 288] width 12 height 13
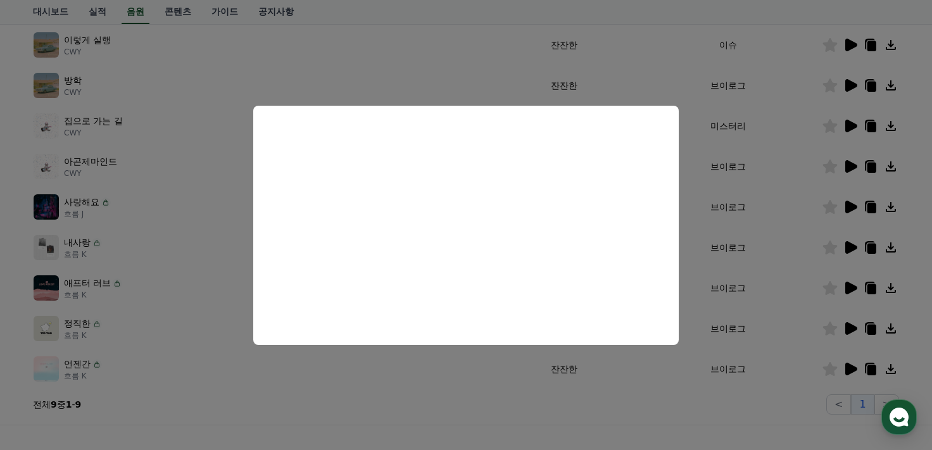
click at [0, 320] on button "close modal" at bounding box center [466, 225] width 932 height 450
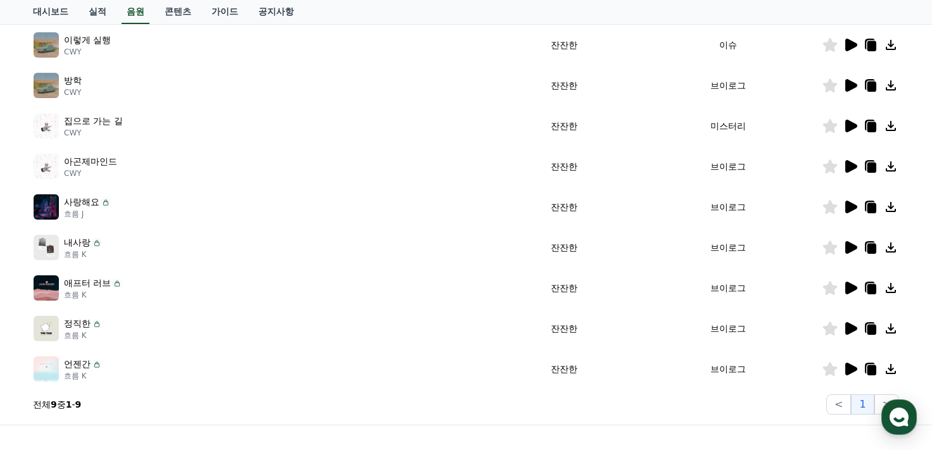
click at [843, 246] on icon at bounding box center [849, 247] width 15 height 15
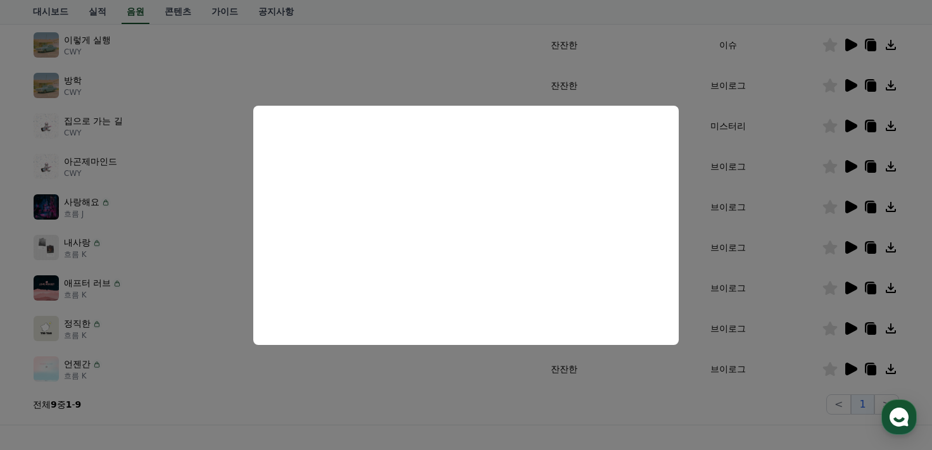
click at [11, 331] on button "close modal" at bounding box center [466, 225] width 932 height 450
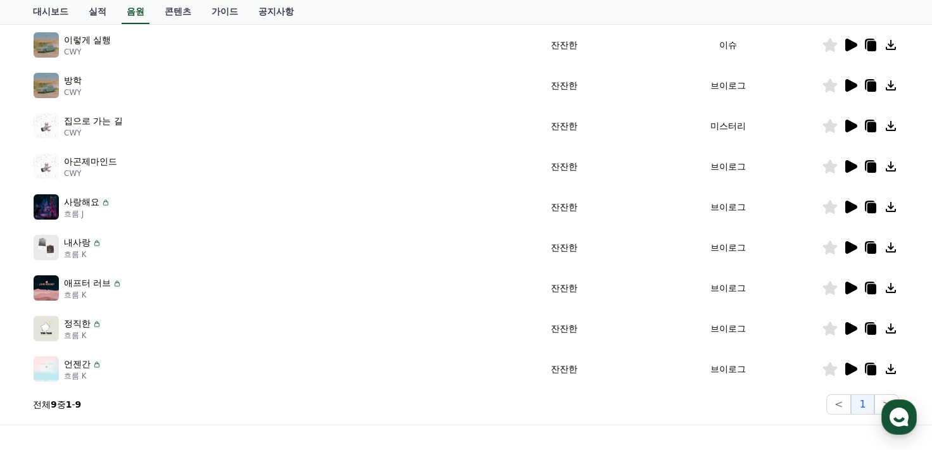
scroll to position [0, 0]
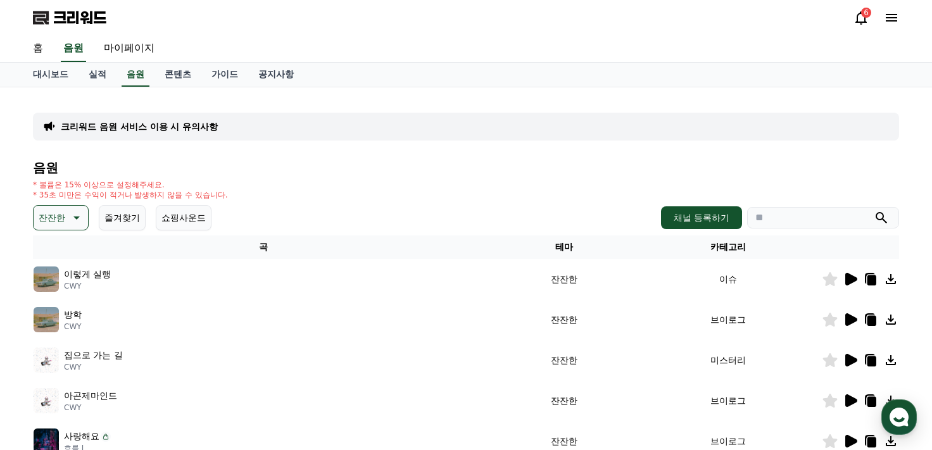
click at [849, 277] on icon at bounding box center [851, 279] width 12 height 13
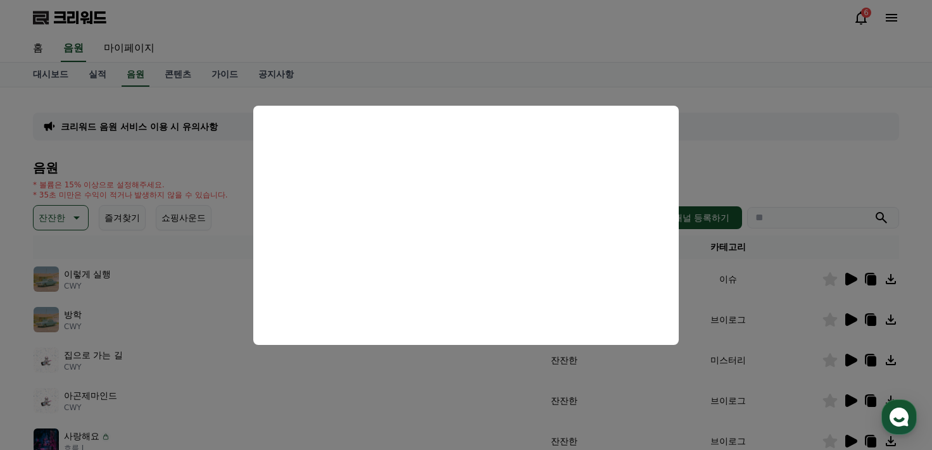
click at [811, 170] on button "close modal" at bounding box center [466, 225] width 932 height 450
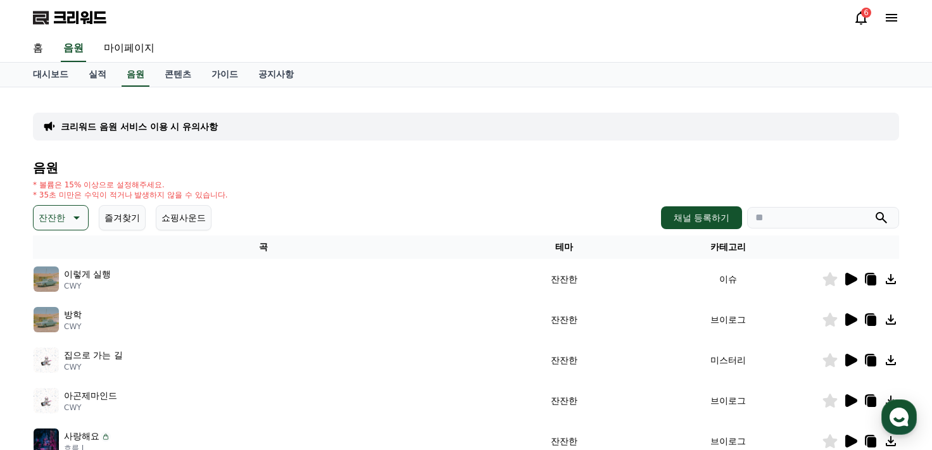
click at [85, 212] on button "잔잔한" at bounding box center [61, 217] width 56 height 25
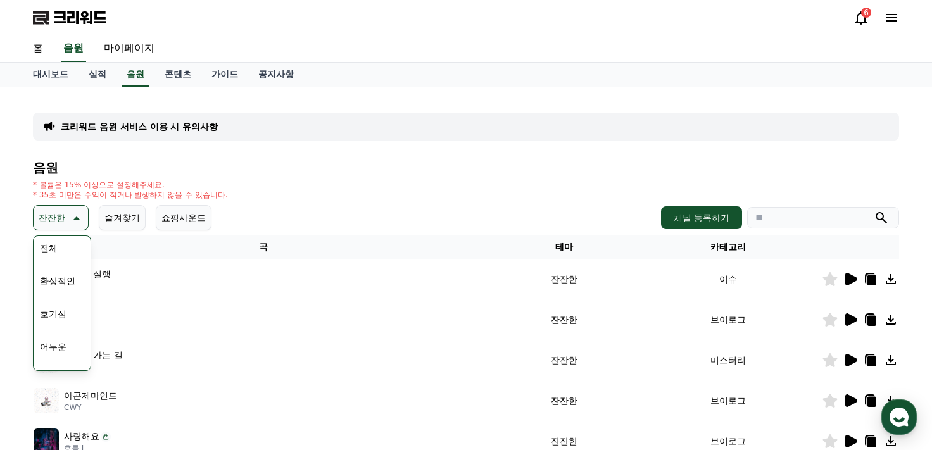
scroll to position [12, 0]
click at [77, 265] on button "환상적인" at bounding box center [58, 272] width 46 height 28
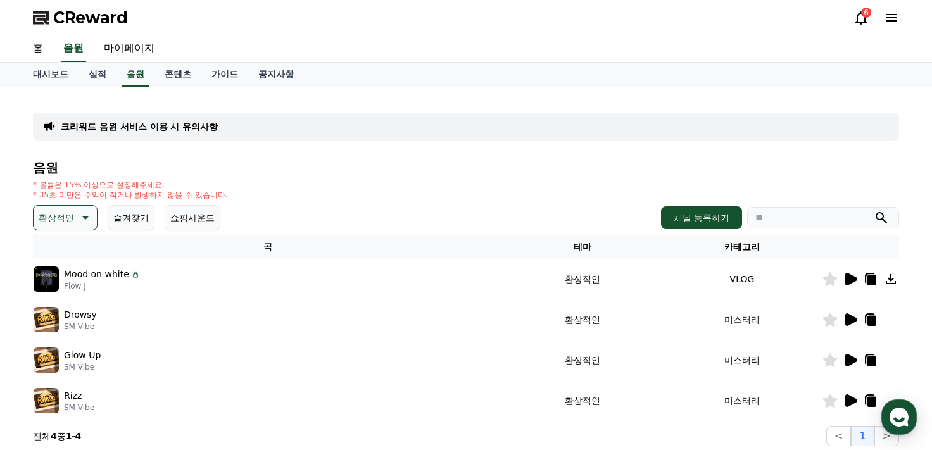
click at [849, 282] on icon at bounding box center [851, 279] width 12 height 13
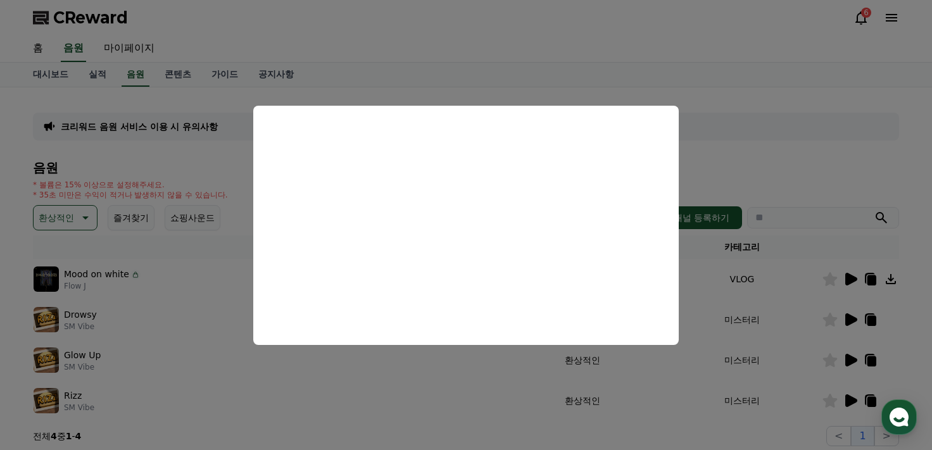
click at [737, 125] on button "close modal" at bounding box center [466, 225] width 932 height 450
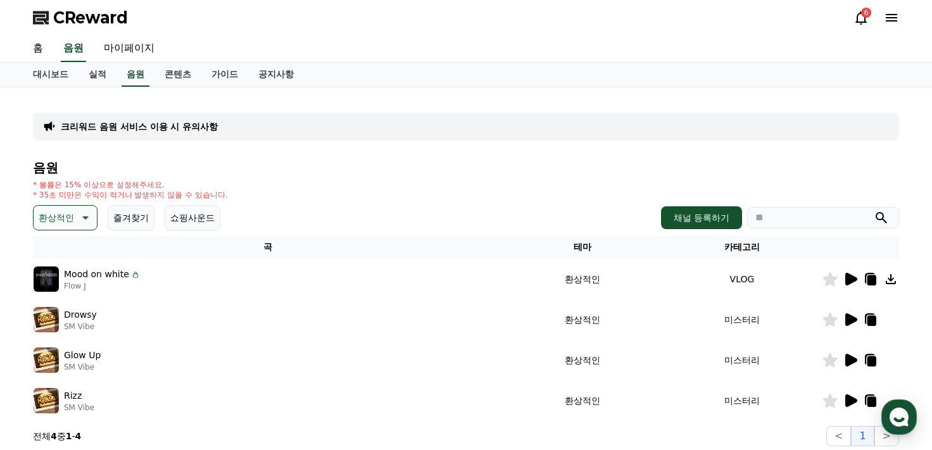
click at [48, 218] on p "환상적인" at bounding box center [56, 218] width 35 height 18
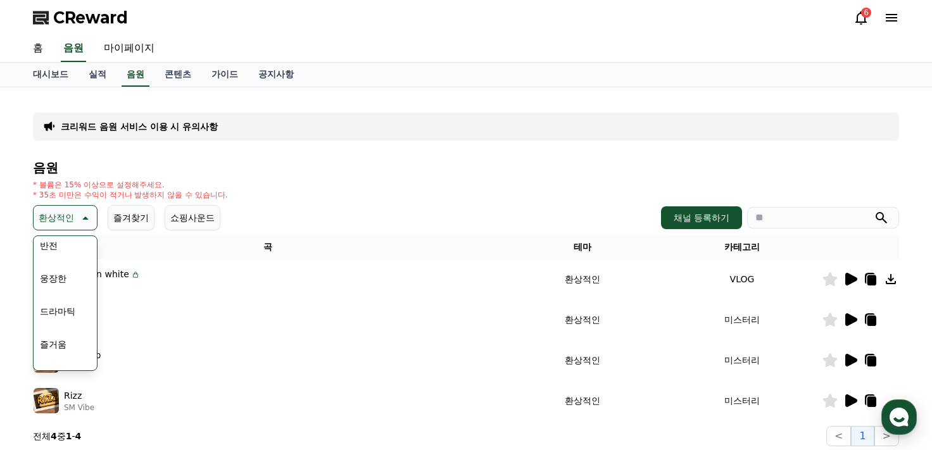
scroll to position [239, 0]
click at [66, 275] on button "웅장한" at bounding box center [53, 275] width 37 height 28
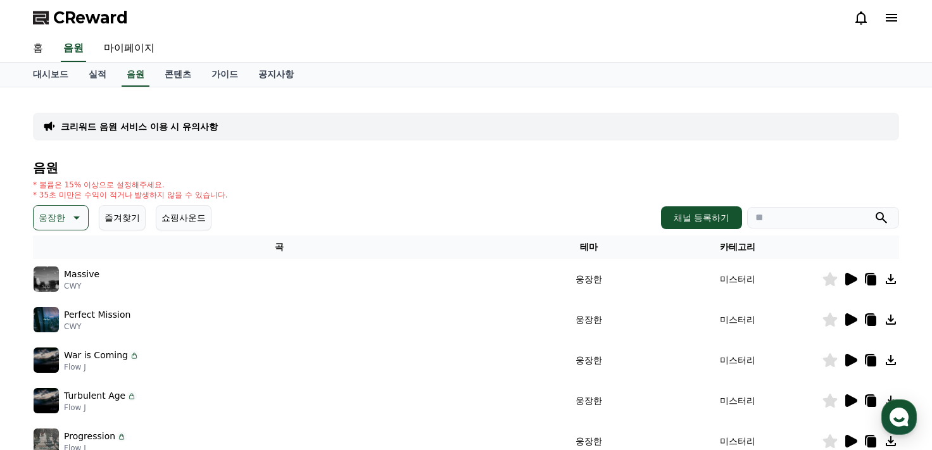
click at [851, 280] on icon at bounding box center [851, 279] width 12 height 13
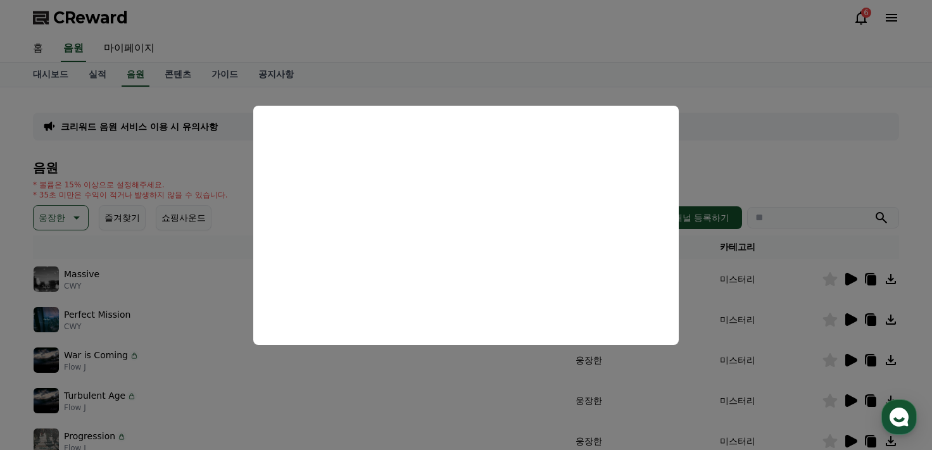
click at [764, 164] on button "close modal" at bounding box center [466, 225] width 932 height 450
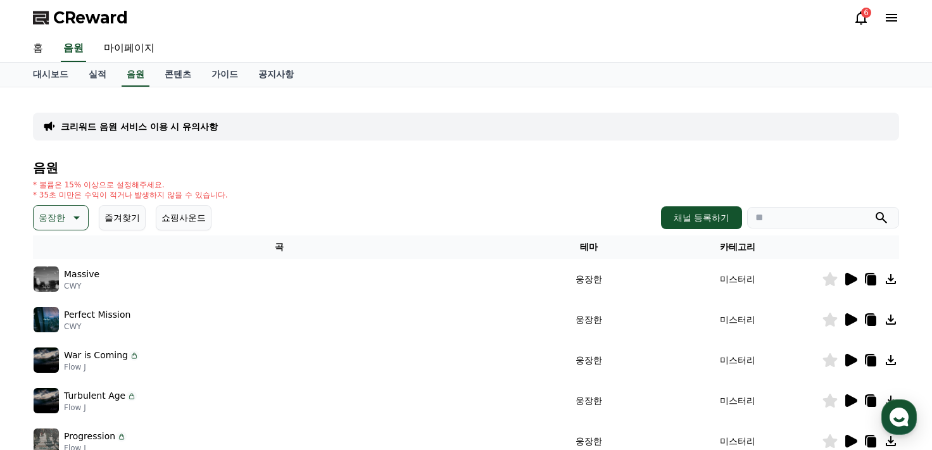
click at [75, 215] on icon at bounding box center [75, 217] width 15 height 15
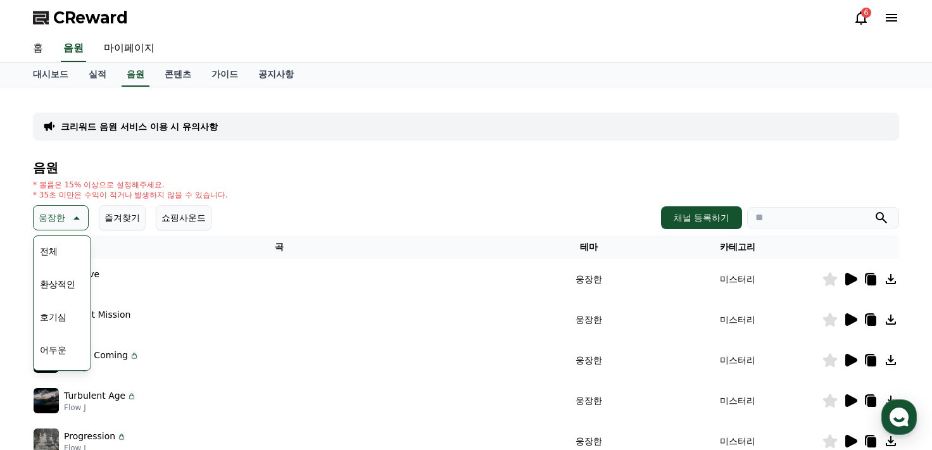
drag, startPoint x: 96, startPoint y: 256, endPoint x: 92, endPoint y: 279, distance: 23.1
click at [91, 279] on div "전체 환상적인 호기심 어두운 밝은 통통튀는 신나는 반전 웅장한 드라마틱 즐거움 분위기있는 EDM 그루브 슬픈 잔잔한 귀여운 감동적인 긴장되는 …" at bounding box center [62, 302] width 58 height 135
click at [66, 265] on button "드라마틱" at bounding box center [58, 261] width 46 height 28
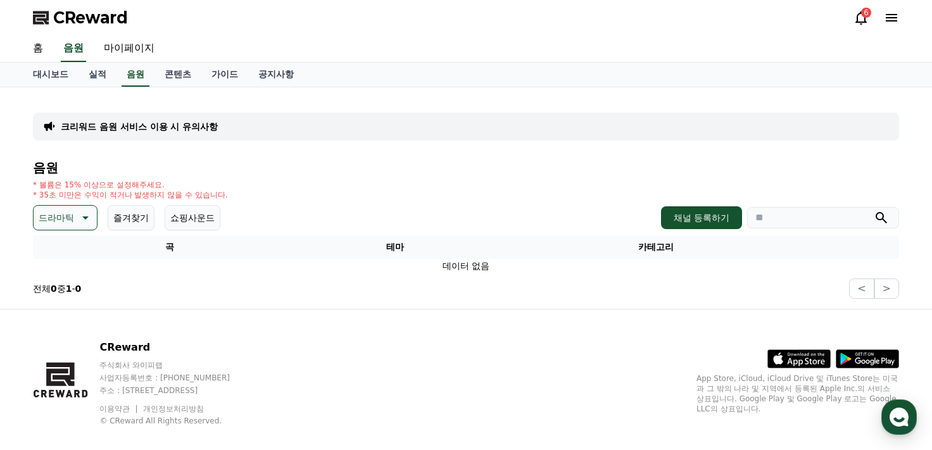
click at [95, 221] on button "드라마틱" at bounding box center [65, 217] width 65 height 25
click at [68, 293] on button "분위기있는" at bounding box center [62, 287] width 54 height 28
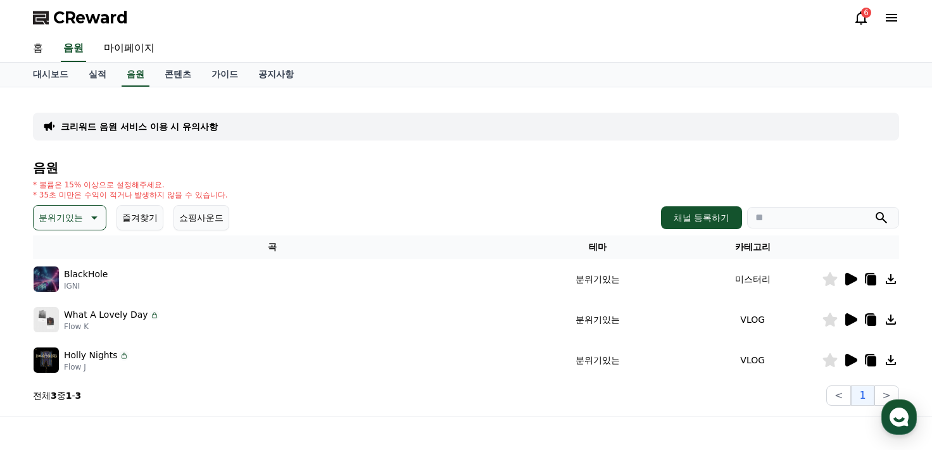
click at [845, 280] on icon at bounding box center [851, 279] width 12 height 13
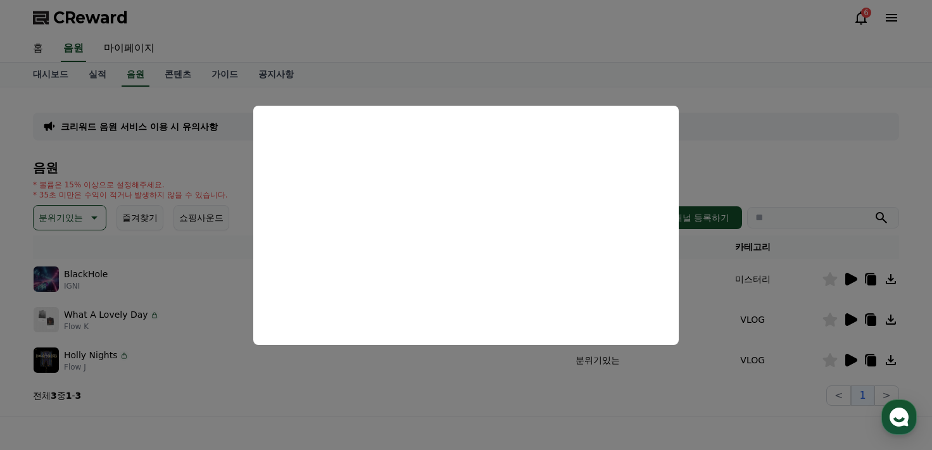
click at [834, 87] on button "close modal" at bounding box center [466, 225] width 932 height 450
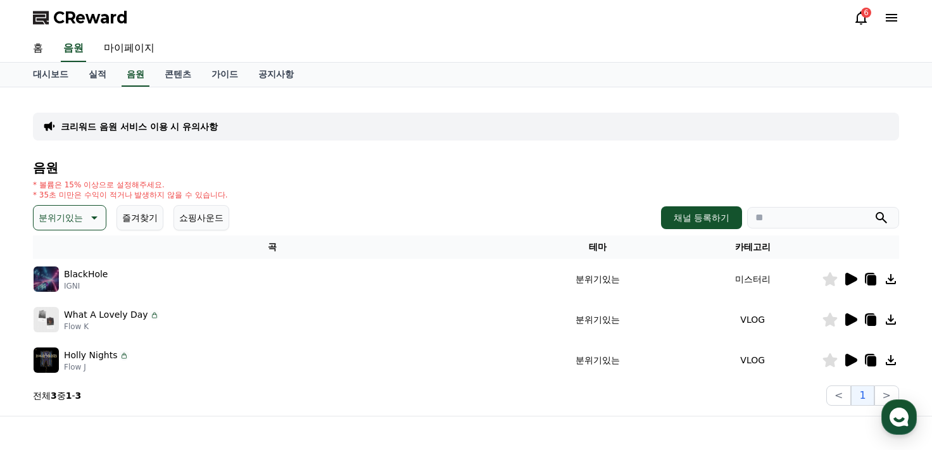
click at [853, 318] on icon at bounding box center [851, 319] width 12 height 13
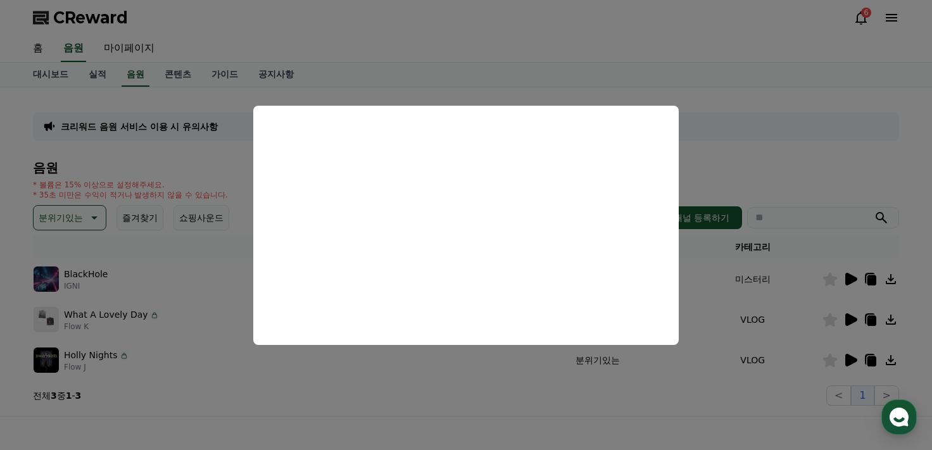
click at [811, 166] on button "close modal" at bounding box center [466, 225] width 932 height 450
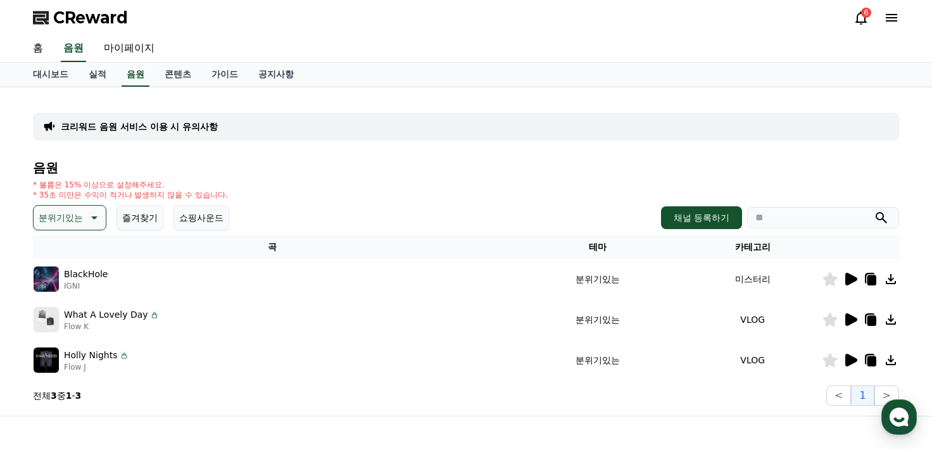
click at [854, 361] on icon at bounding box center [851, 360] width 12 height 13
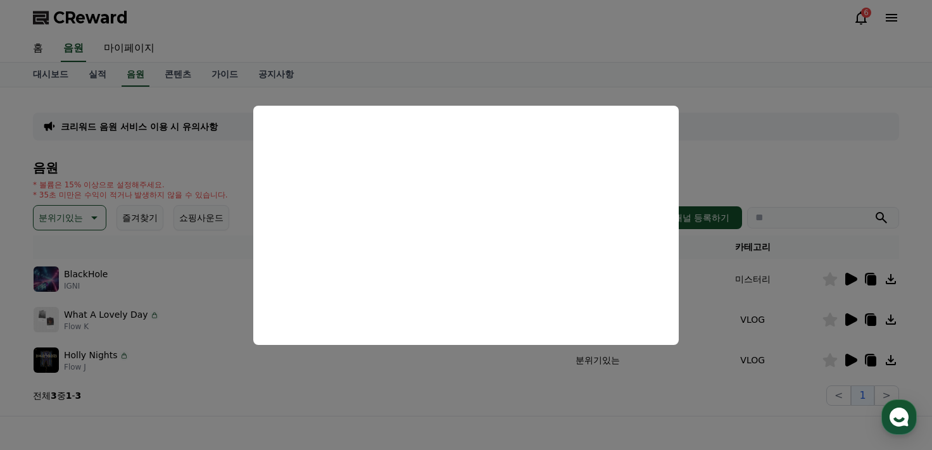
click at [453, 391] on button "close modal" at bounding box center [466, 225] width 932 height 450
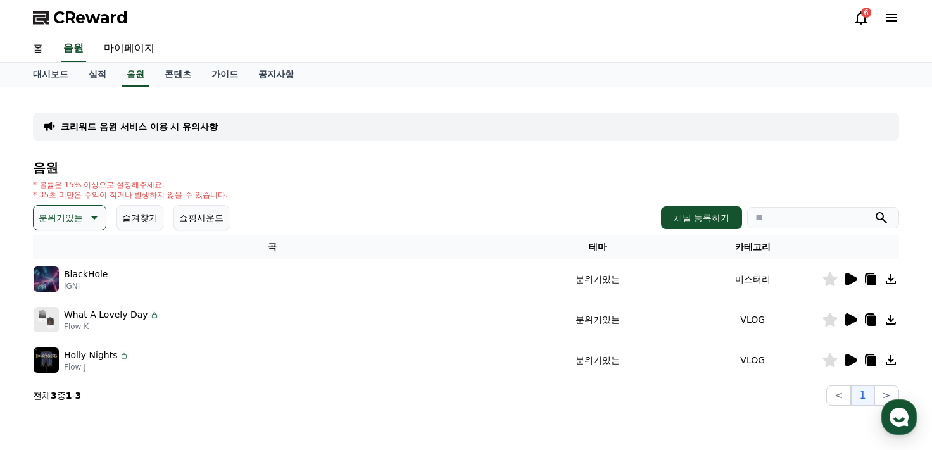
click at [53, 209] on p "분위기있는" at bounding box center [61, 218] width 44 height 18
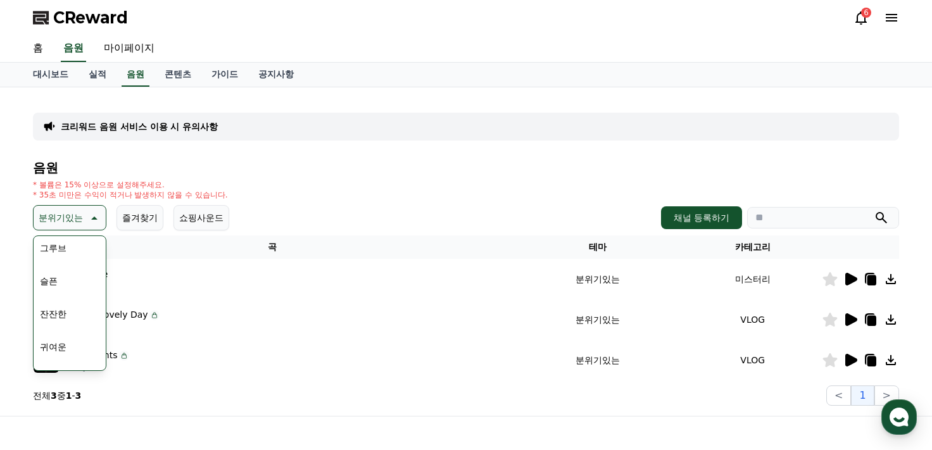
scroll to position [437, 0]
click at [56, 278] on button "슬픈" at bounding box center [49, 275] width 28 height 28
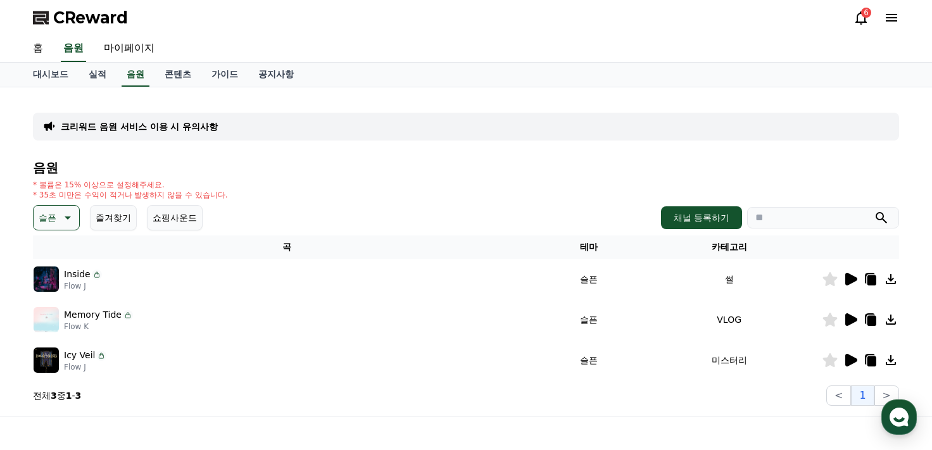
click at [842, 278] on icon at bounding box center [849, 279] width 15 height 15
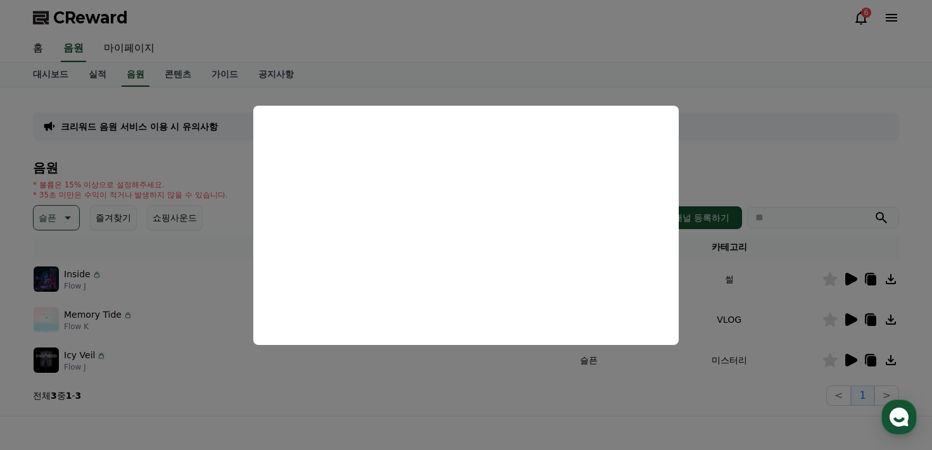
click at [649, 391] on button "close modal" at bounding box center [466, 225] width 932 height 450
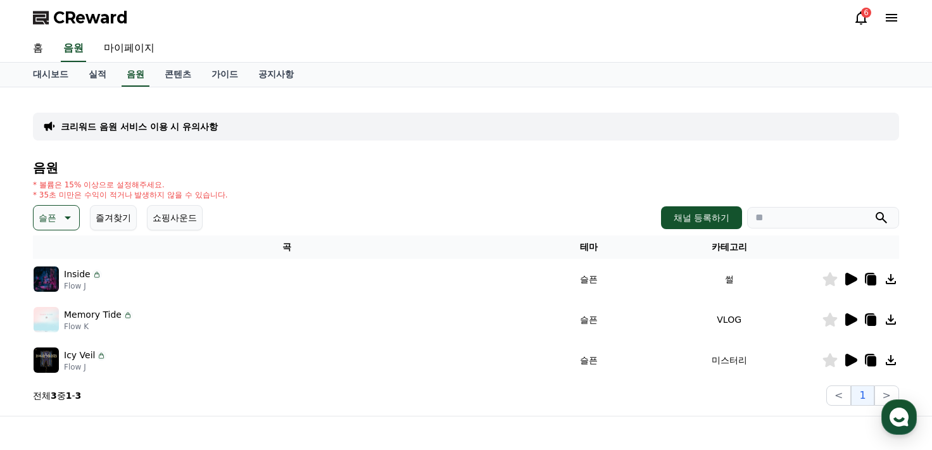
click at [851, 315] on icon at bounding box center [851, 319] width 12 height 13
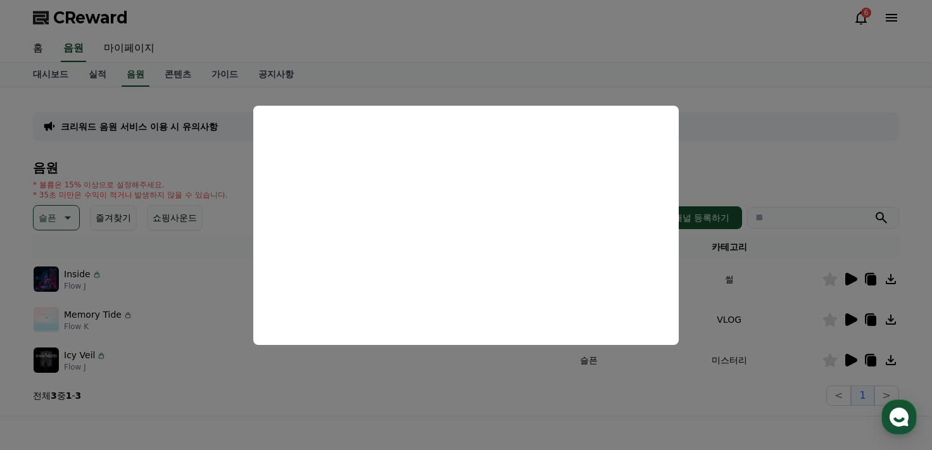
click at [725, 391] on button "close modal" at bounding box center [466, 225] width 932 height 450
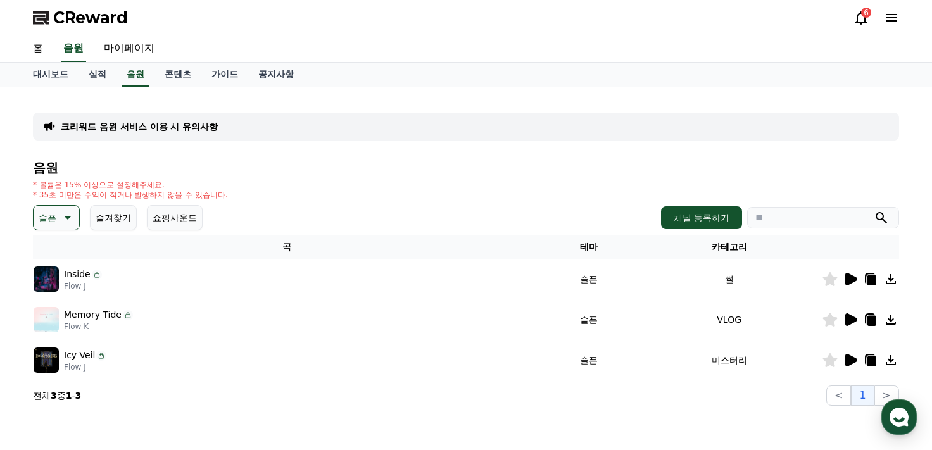
click at [858, 358] on div at bounding box center [860, 360] width 76 height 15
click at [851, 361] on icon at bounding box center [851, 360] width 12 height 13
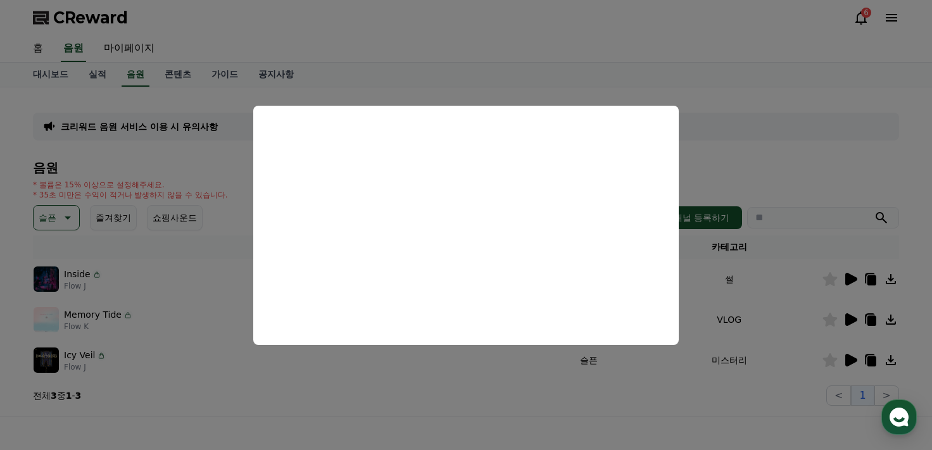
click at [527, 384] on button "close modal" at bounding box center [466, 225] width 932 height 450
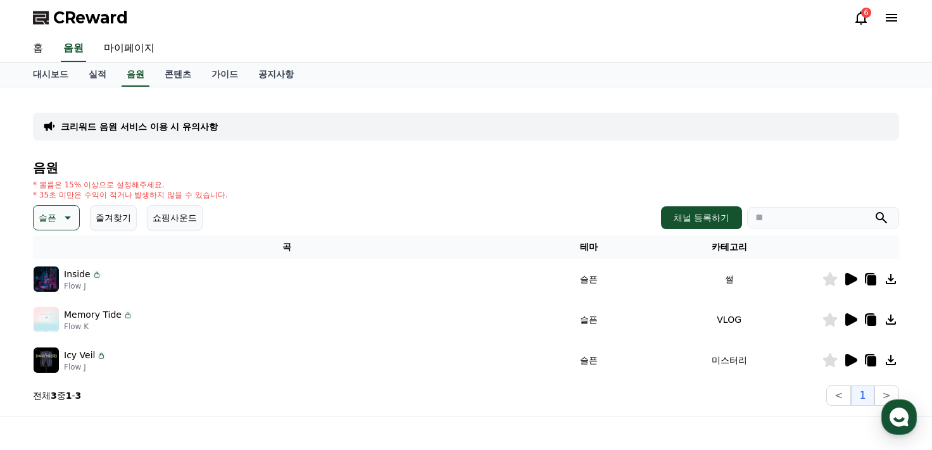
click at [847, 318] on icon at bounding box center [851, 319] width 12 height 13
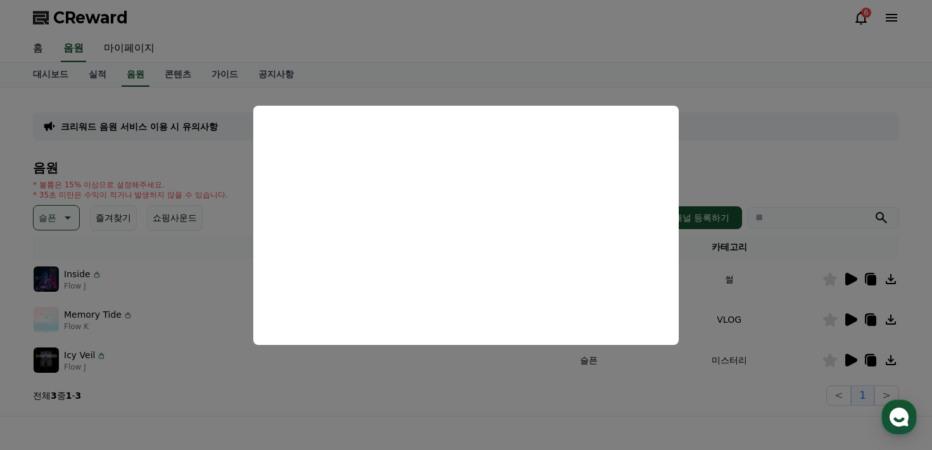
click at [785, 168] on button "close modal" at bounding box center [466, 225] width 932 height 450
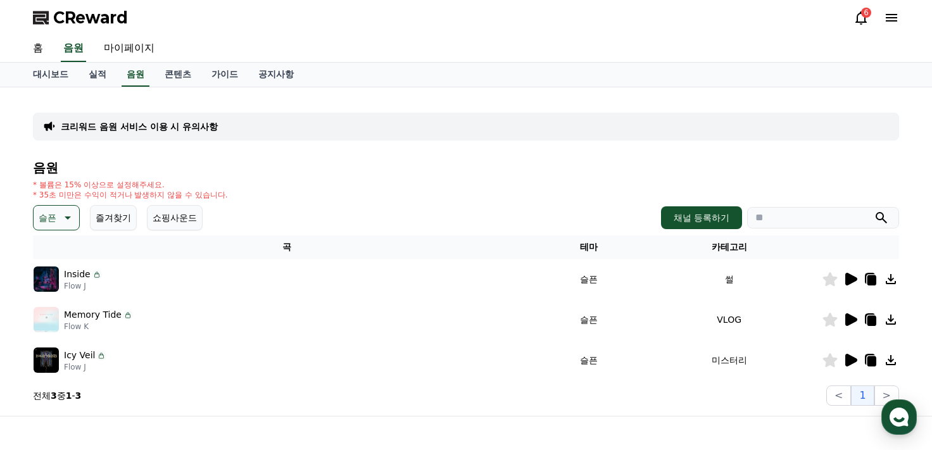
click at [899, 309] on div "크리워드 음원 서비스 이용 시 유의사항 음원 * 볼륨은 15% 이상으로 설정해주세요. * 35초 미만은 수익이 적거나 발생하지 않을 수 있습니…" at bounding box center [466, 251] width 876 height 318
click at [892, 318] on icon at bounding box center [890, 320] width 10 height 10
click at [60, 228] on button "슬픈" at bounding box center [56, 217] width 47 height 25
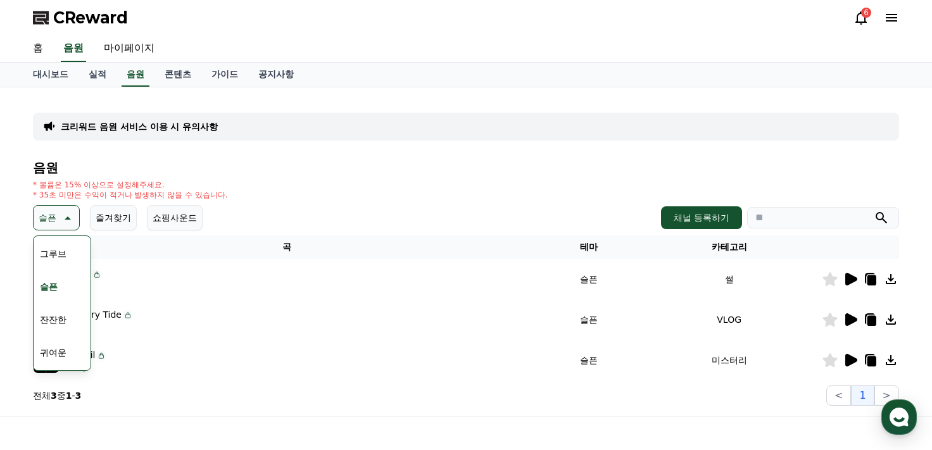
scroll to position [473, 0]
click at [68, 336] on button "감동적인" at bounding box center [58, 337] width 46 height 28
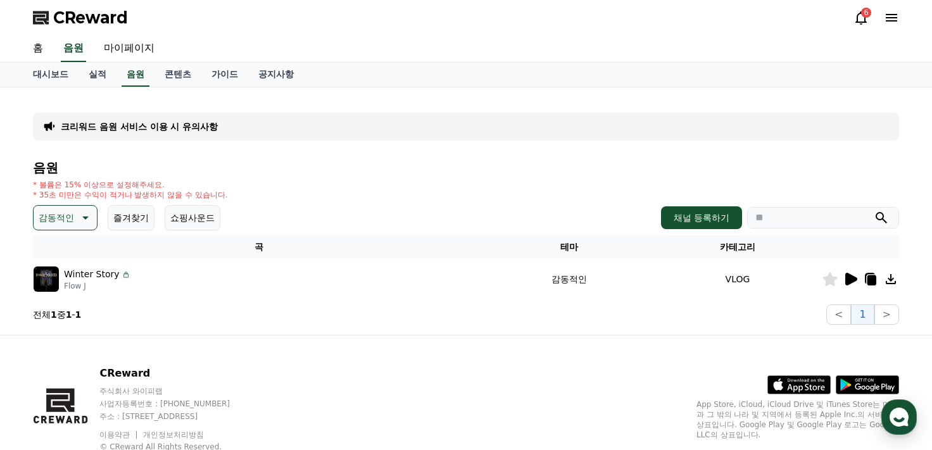
click at [846, 275] on icon at bounding box center [851, 279] width 12 height 13
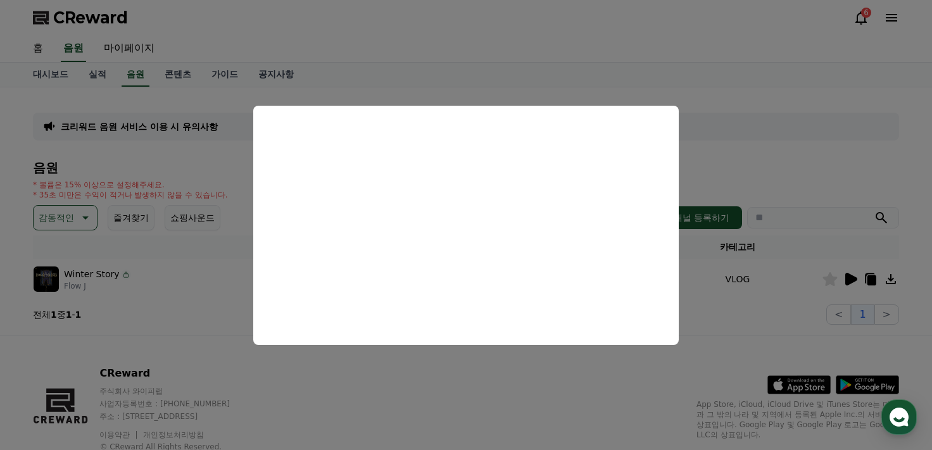
click at [404, 384] on button "close modal" at bounding box center [466, 225] width 932 height 450
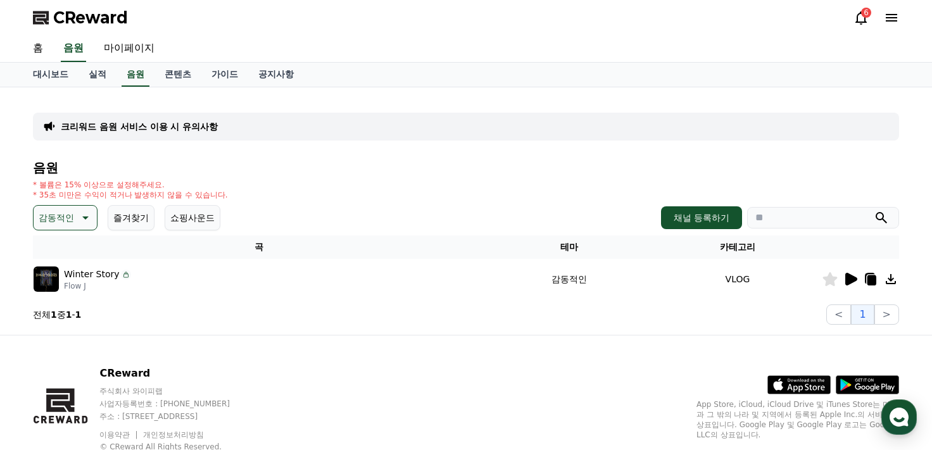
click at [849, 274] on icon at bounding box center [851, 279] width 12 height 13
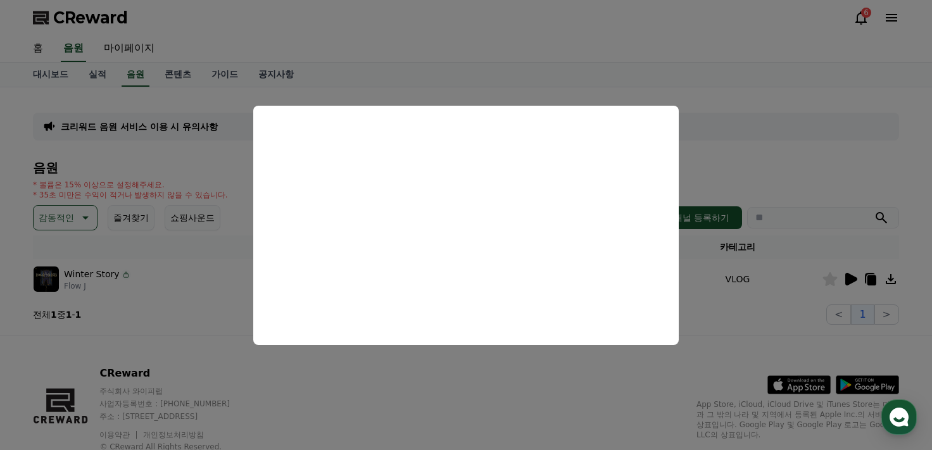
click at [718, 119] on button "close modal" at bounding box center [466, 225] width 932 height 450
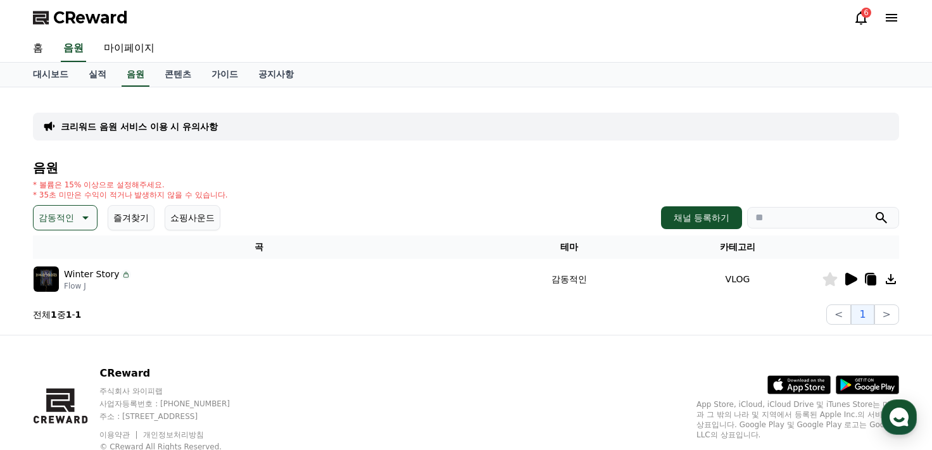
click at [84, 222] on icon at bounding box center [84, 217] width 15 height 15
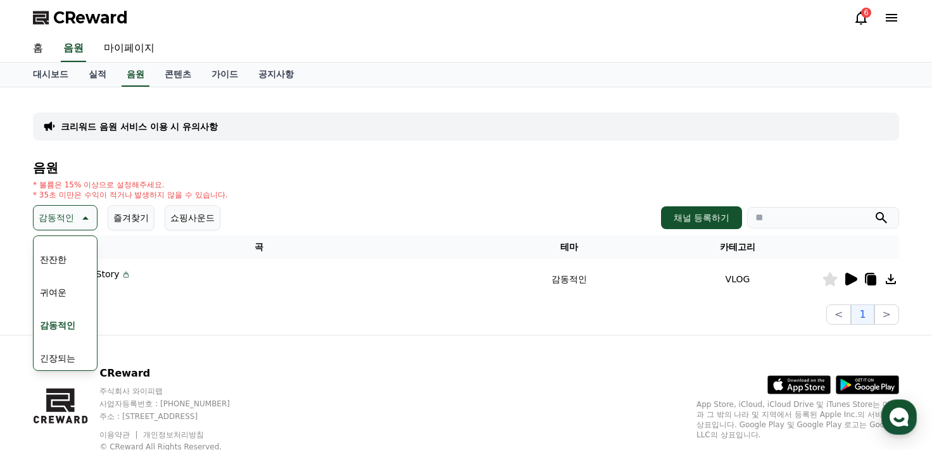
scroll to position [522, 0]
click at [520, 330] on div "크리워드 음원 서비스 이용 시 유의사항 음원 * 볼륨은 15% 이상으로 설정해주세요. * 35초 미만은 수익이 적거나 발생하지 않을 수 있습니…" at bounding box center [466, 210] width 886 height 247
click at [878, 280] on div at bounding box center [860, 279] width 76 height 15
click at [50, 270] on button "잔잔한" at bounding box center [53, 272] width 37 height 28
